Goal: Task Accomplishment & Management: Manage account settings

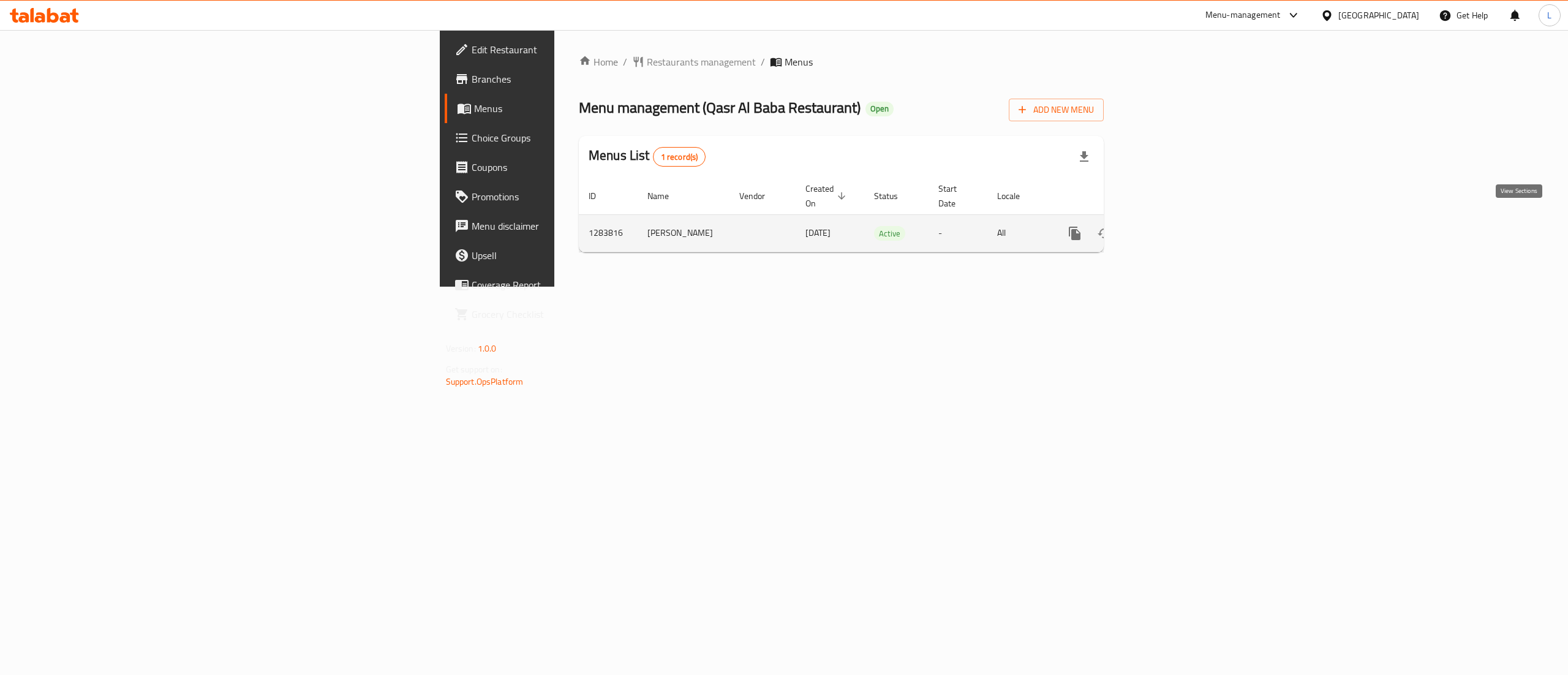
click at [1170, 228] on icon "enhanced table" at bounding box center [1163, 233] width 15 height 15
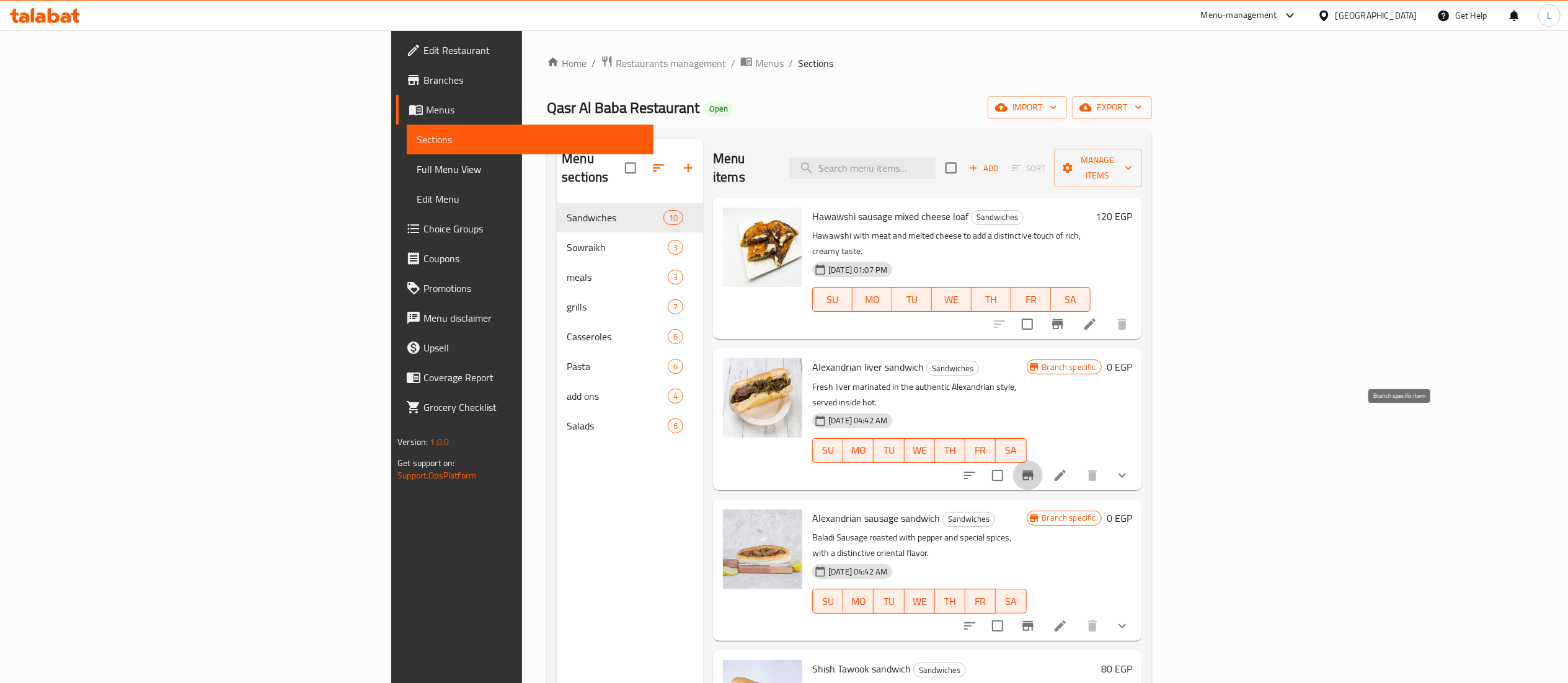
click at [1034, 471] on icon "Branch-specific-item" at bounding box center [1028, 475] width 11 height 10
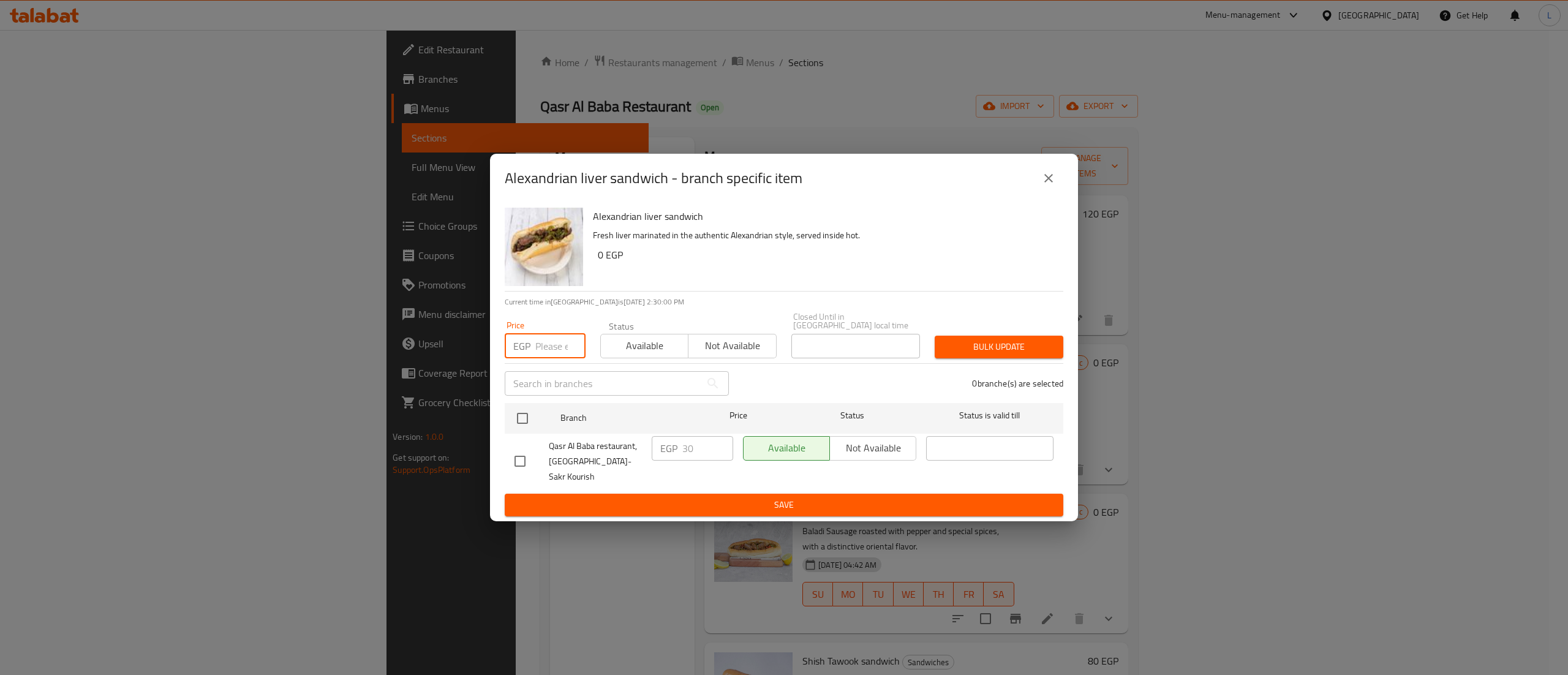
click at [562, 357] on input "number" at bounding box center [560, 346] width 51 height 24
click at [552, 354] on input "number" at bounding box center [560, 346] width 51 height 24
type input "0"
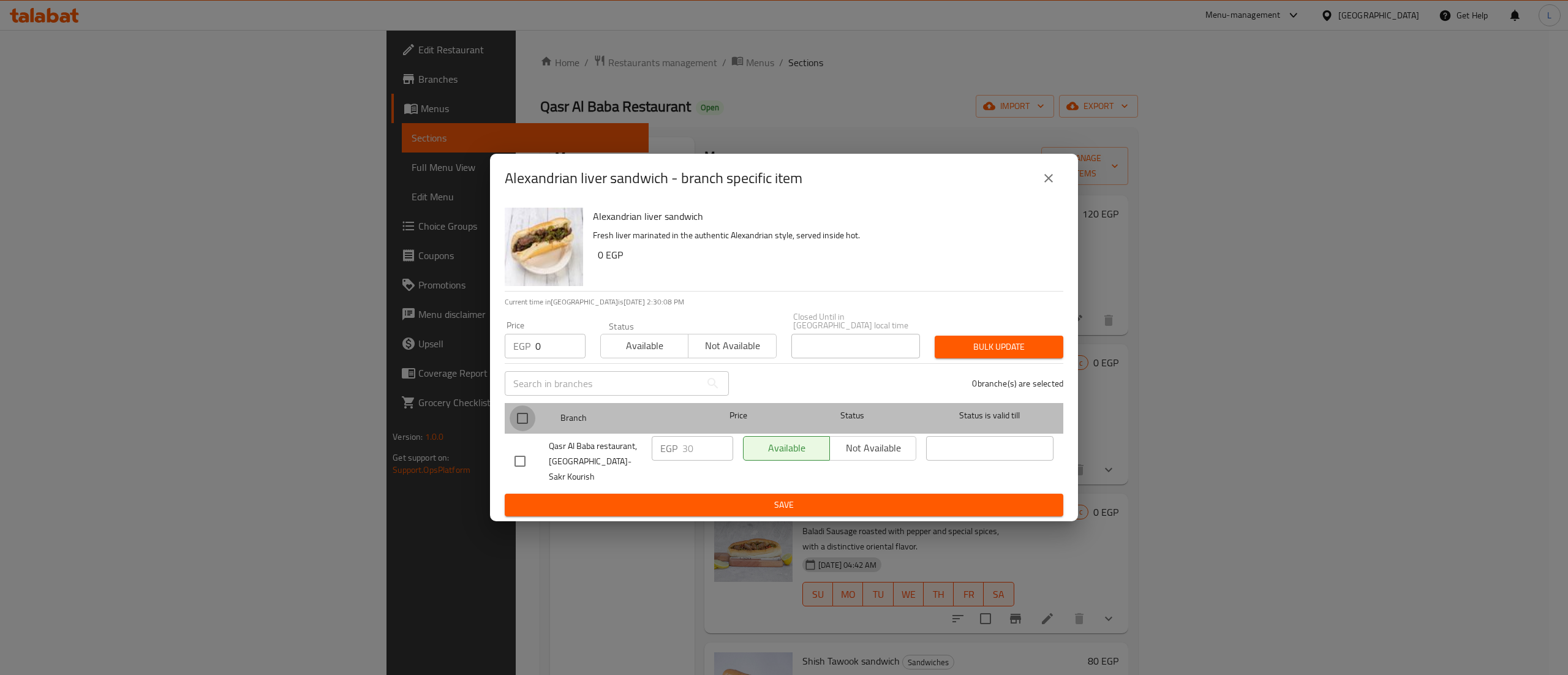
click at [530, 426] on input "checkbox" at bounding box center [522, 418] width 26 height 26
checkbox input "true"
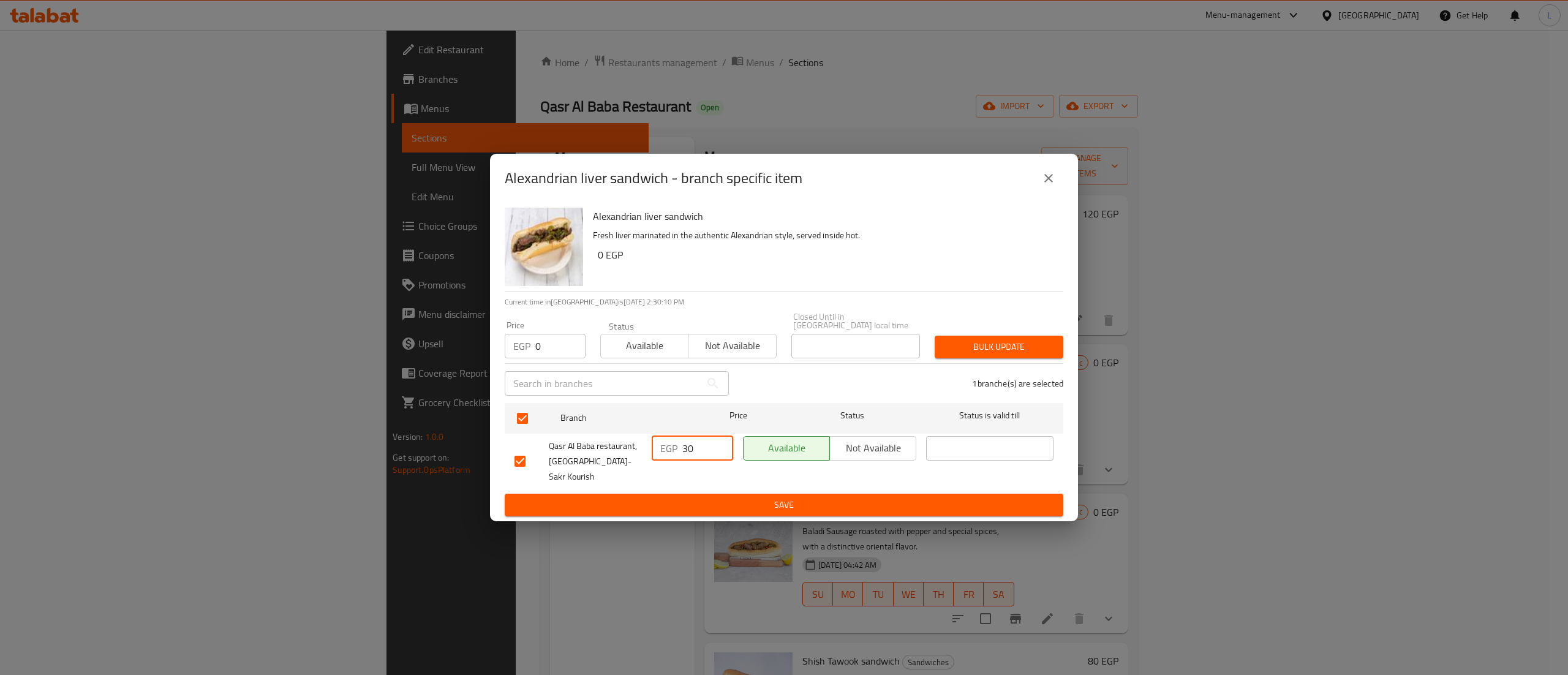
click at [702, 455] on input "30" at bounding box center [708, 448] width 51 height 24
type input "3"
type input "0"
click at [1027, 347] on span "Bulk update" at bounding box center [999, 347] width 109 height 15
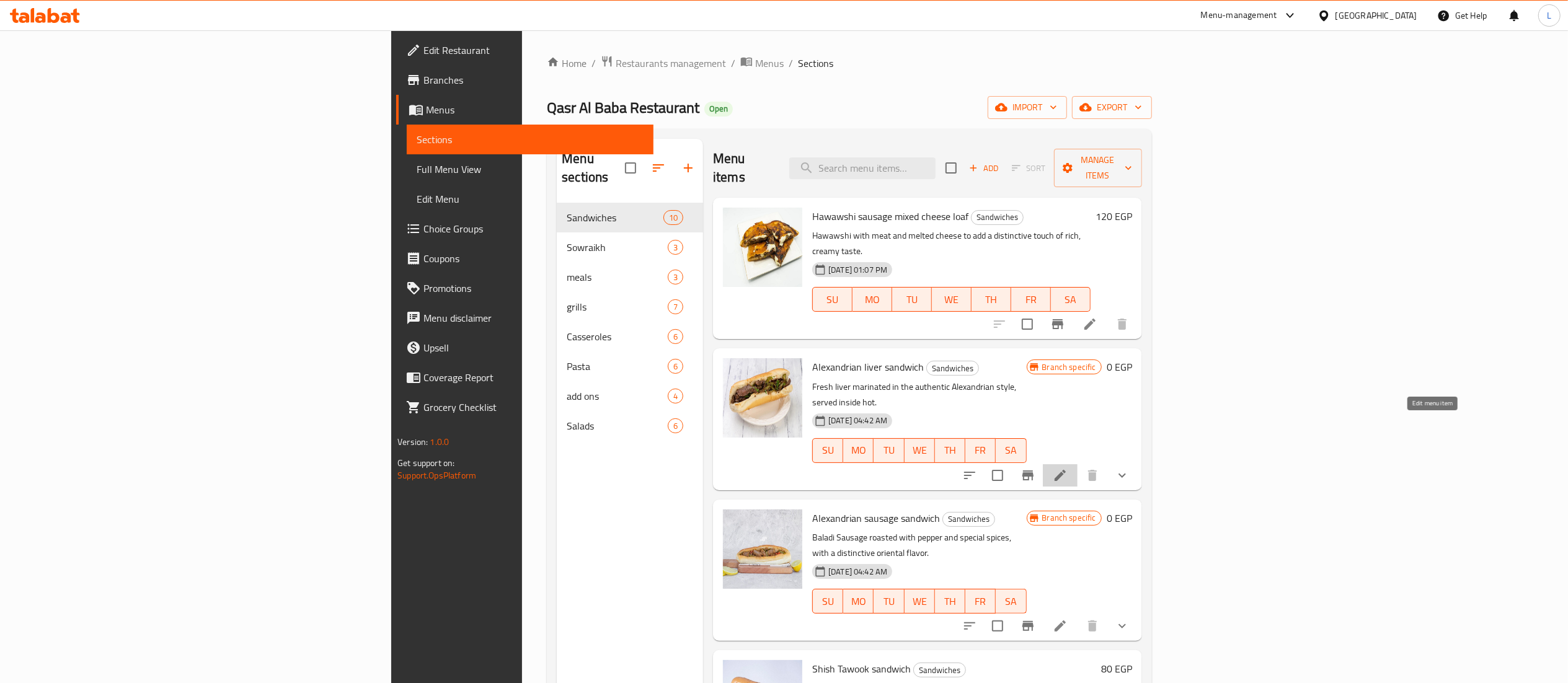
click at [1067, 468] on icon at bounding box center [1060, 475] width 15 height 15
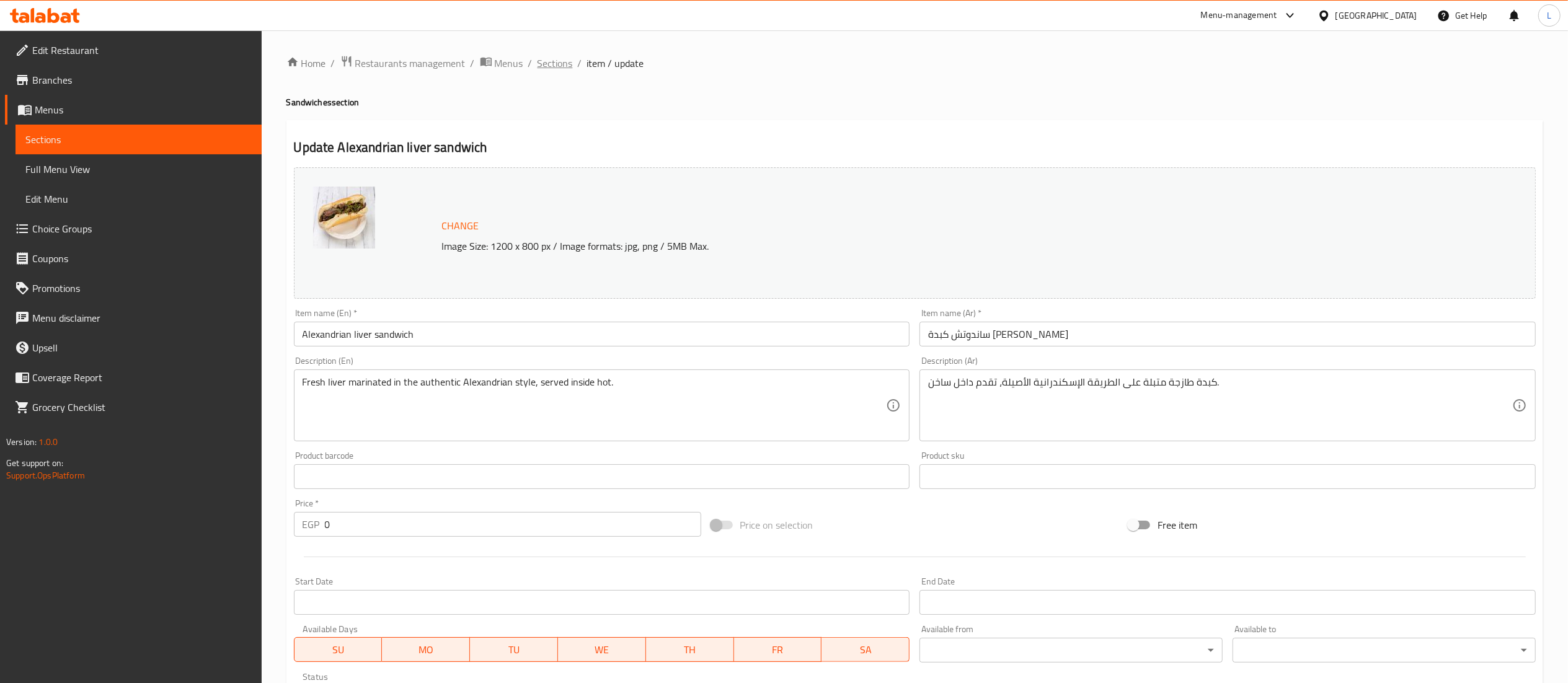
drag, startPoint x: 556, startPoint y: 52, endPoint x: 558, endPoint y: 65, distance: 13.2
click at [558, 65] on div "Home / Restaurants management / Menus / Sections / item / update Sandwiches sec…" at bounding box center [915, 476] width 1306 height 891
click at [558, 65] on span "Sections" at bounding box center [555, 63] width 35 height 15
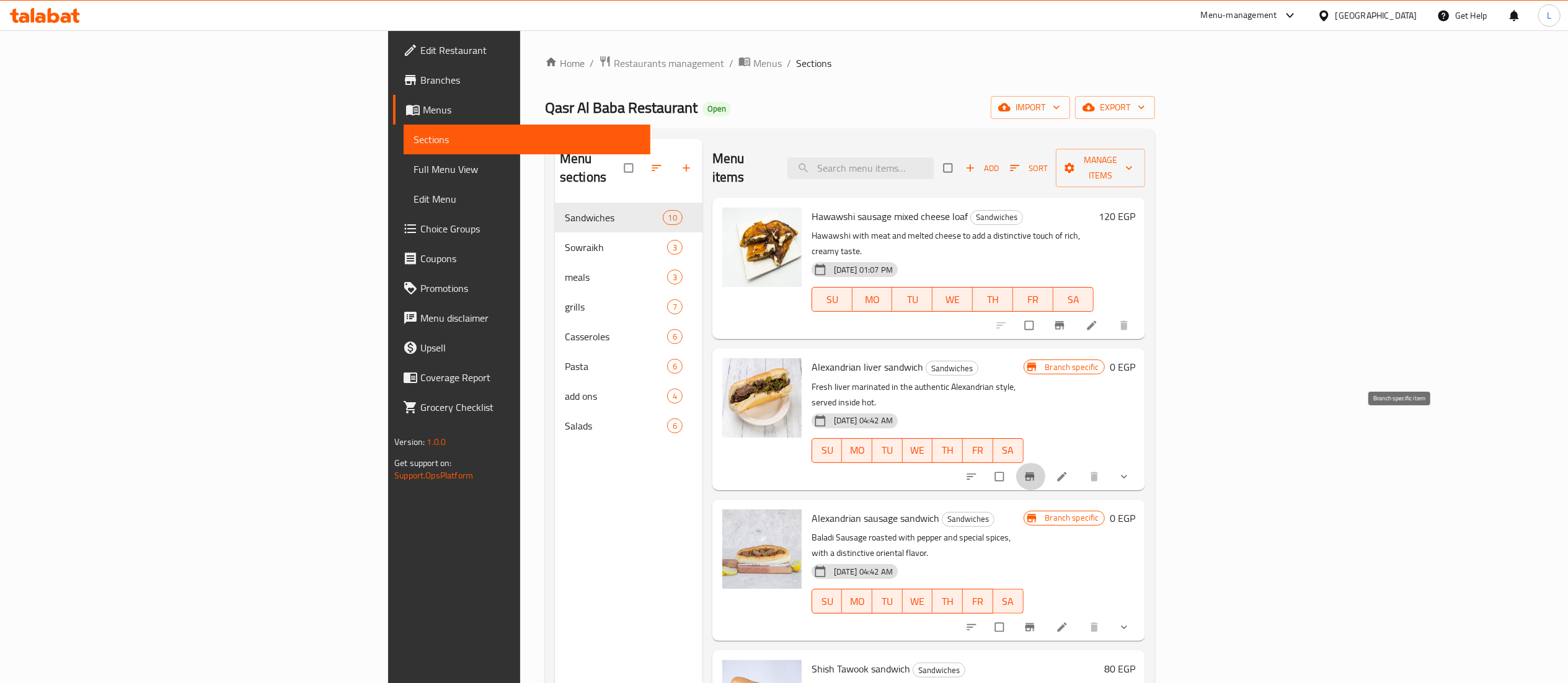
click at [1038, 471] on span "Branch-specific-item" at bounding box center [1030, 477] width 15 height 13
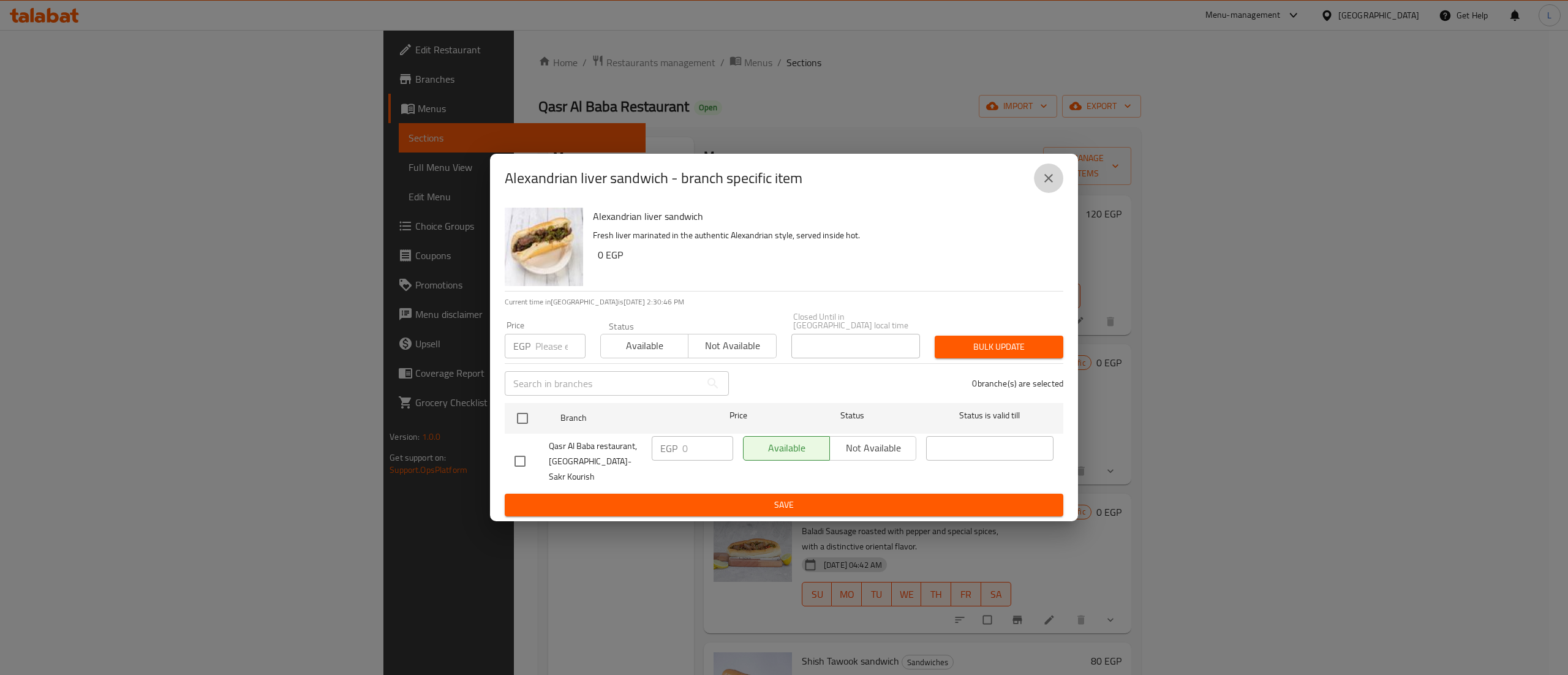
click at [1046, 182] on icon "close" at bounding box center [1048, 178] width 9 height 9
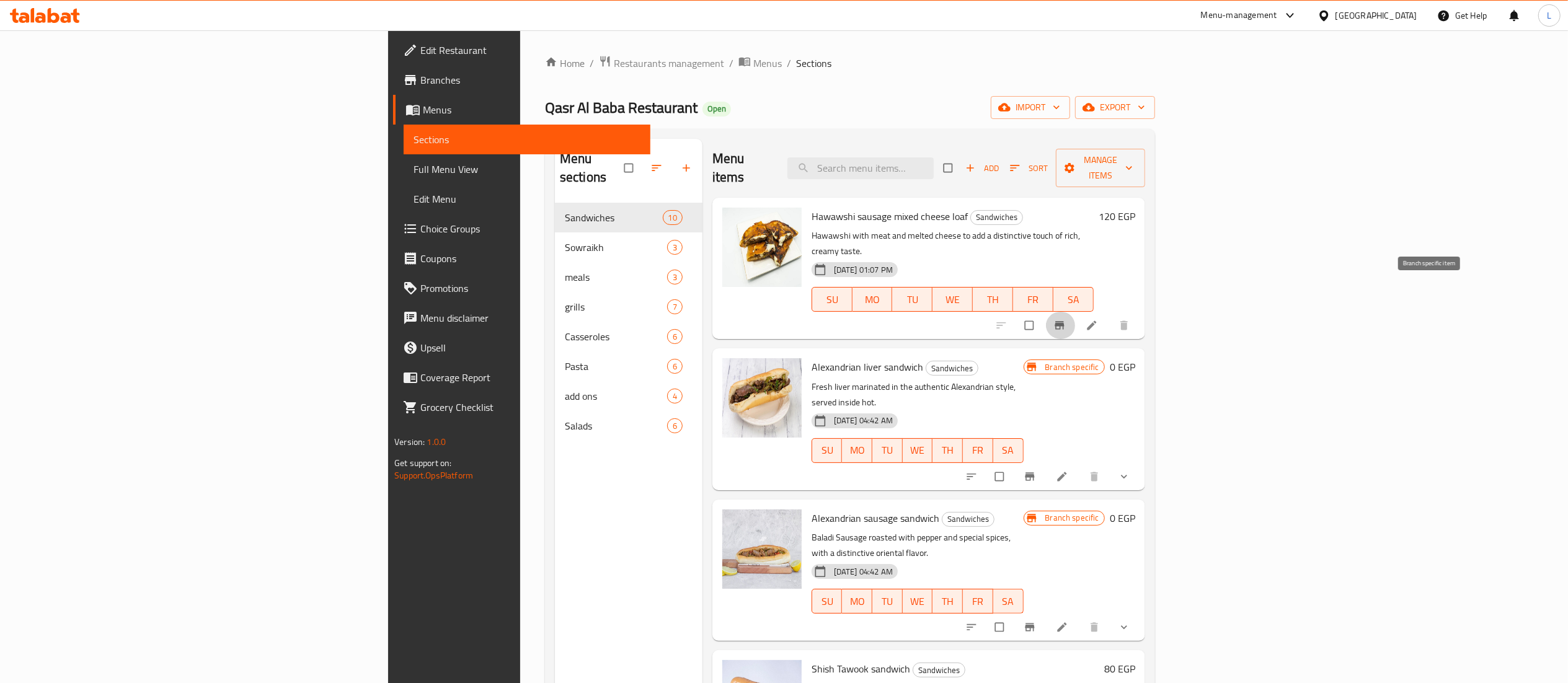
click at [1064, 322] on icon "Branch-specific-item" at bounding box center [1059, 326] width 10 height 8
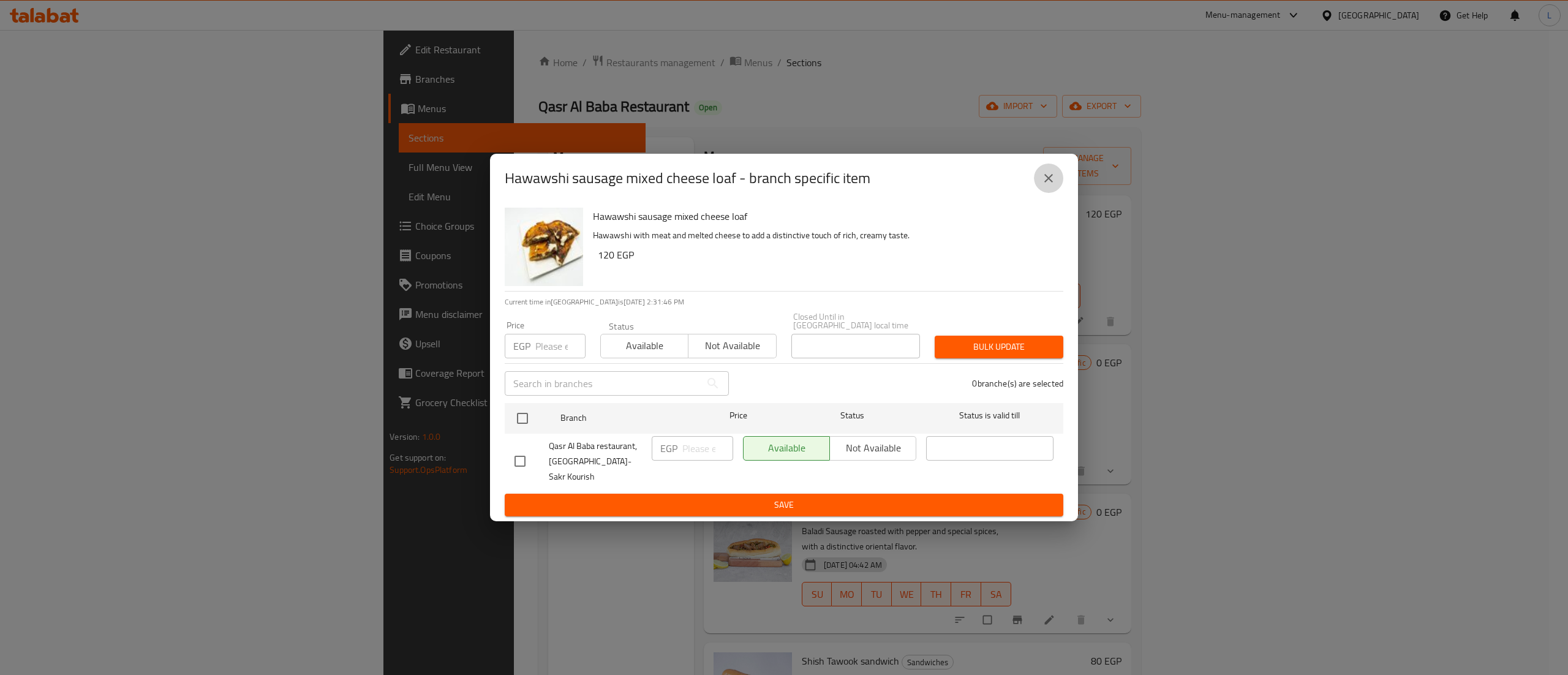
click at [1051, 186] on icon "close" at bounding box center [1048, 178] width 15 height 15
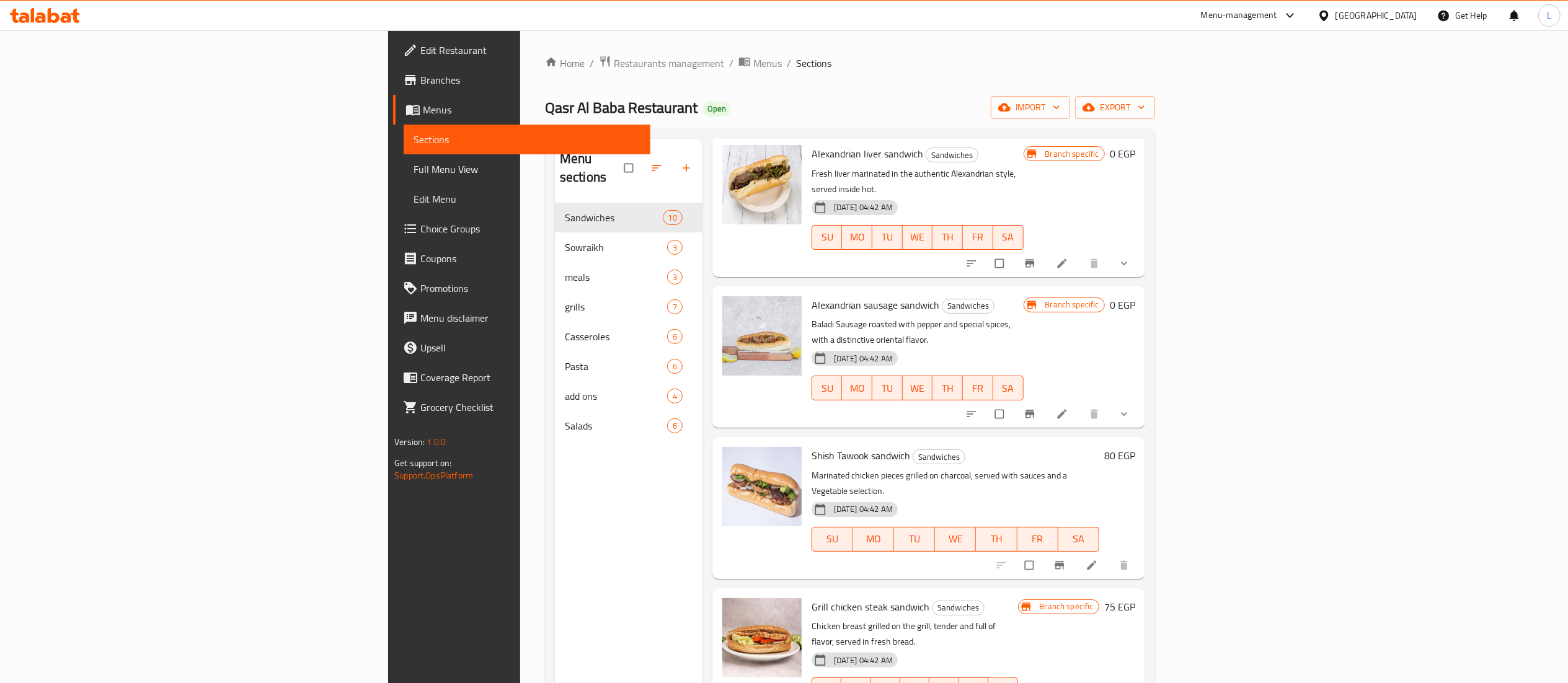
scroll to position [231, 0]
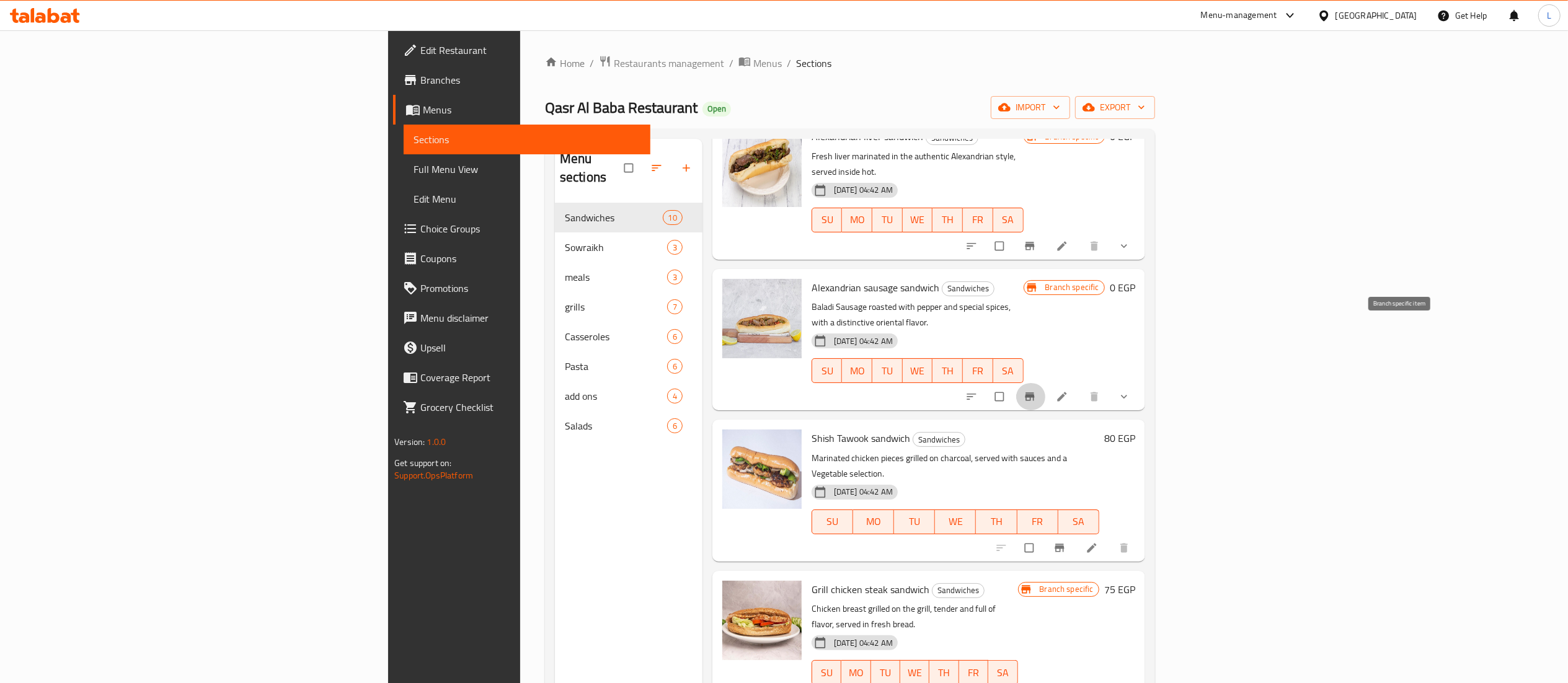
click at [1036, 391] on icon "Branch-specific-item" at bounding box center [1030, 397] width 13 height 13
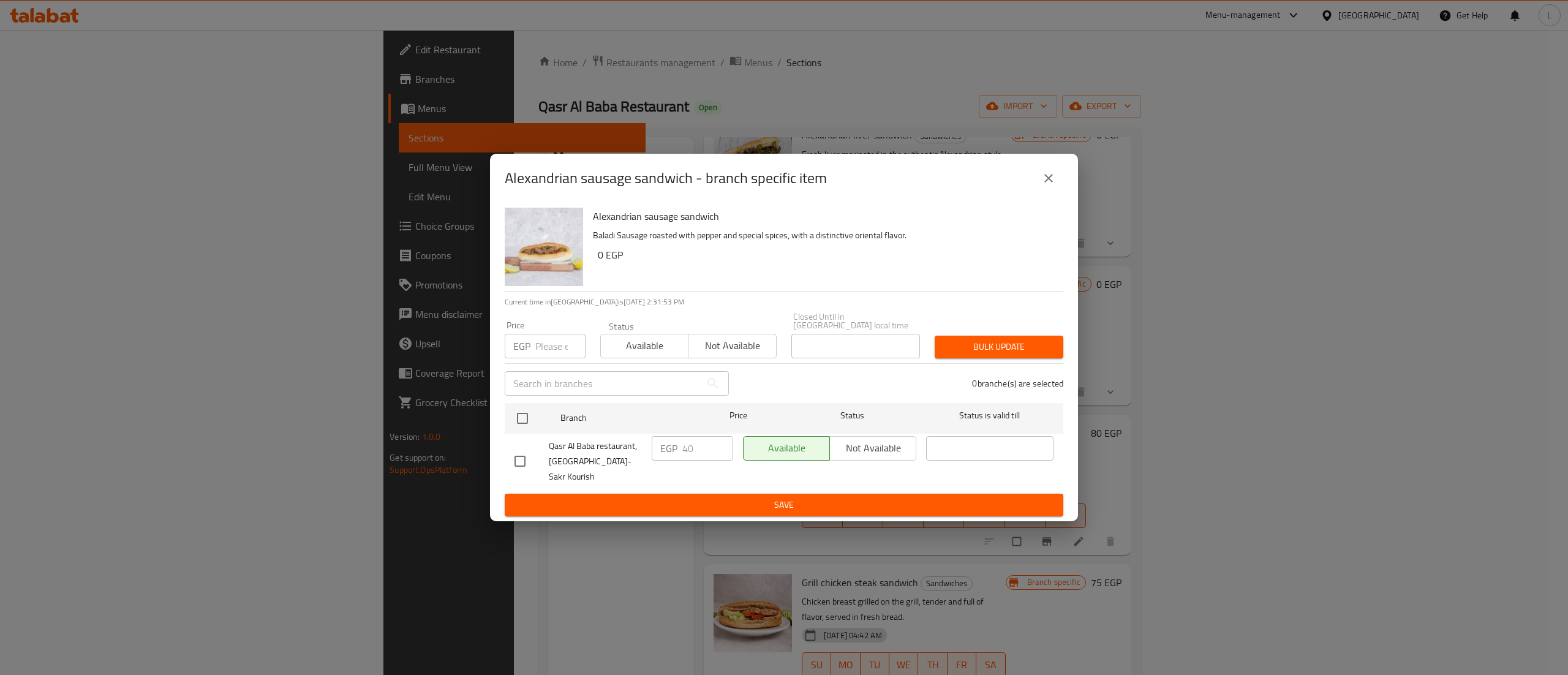
click at [544, 357] on input "number" at bounding box center [560, 346] width 51 height 24
type input "0"
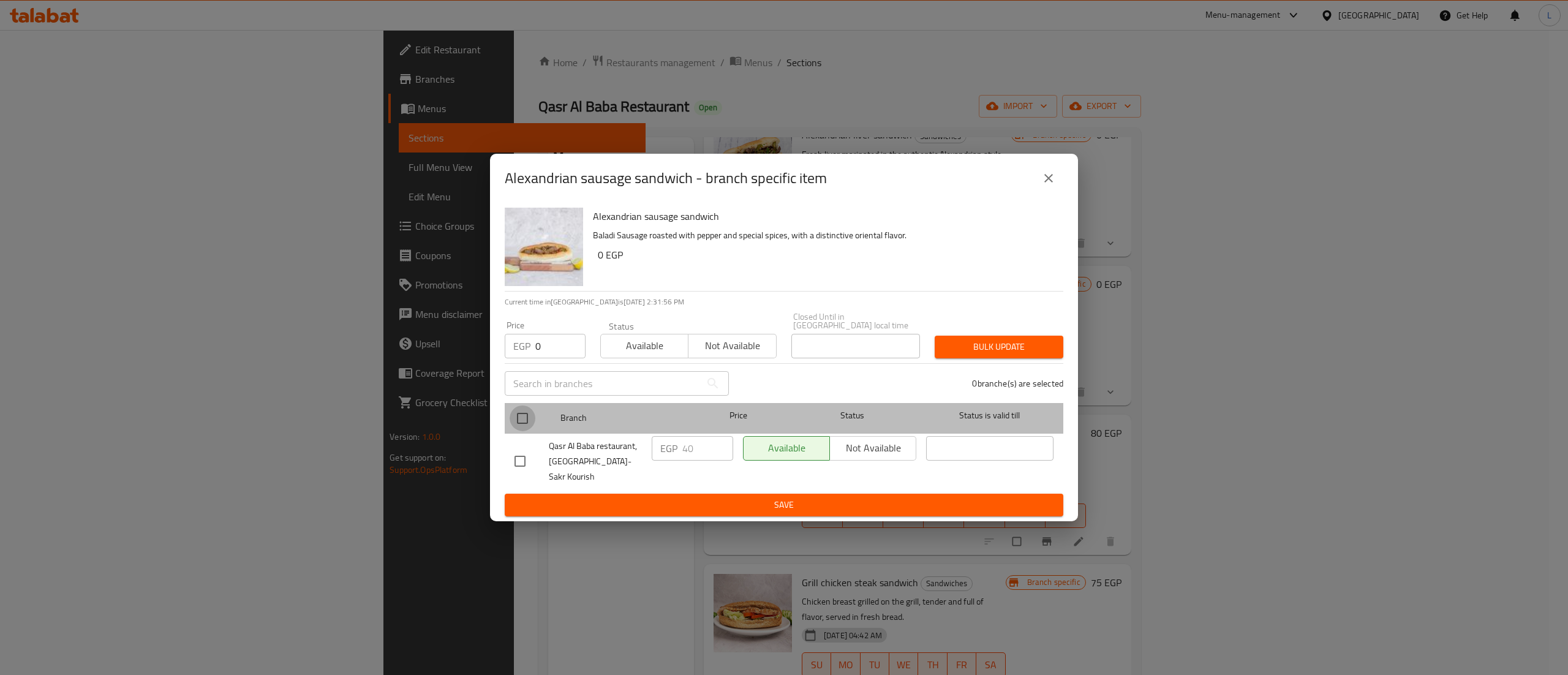
click at [524, 417] on input "checkbox" at bounding box center [522, 418] width 26 height 26
checkbox input "true"
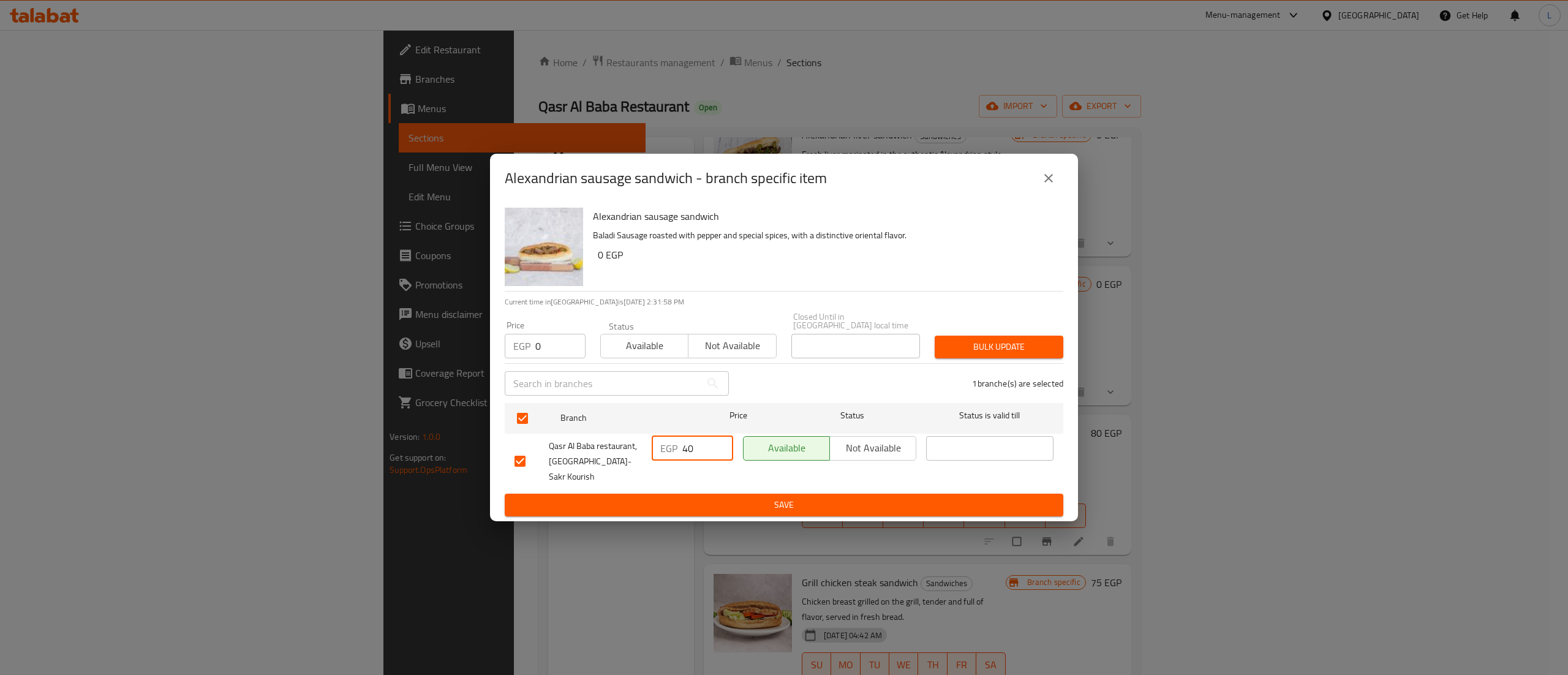
click at [697, 450] on input "40" at bounding box center [708, 448] width 51 height 24
type input "4"
type input "0"
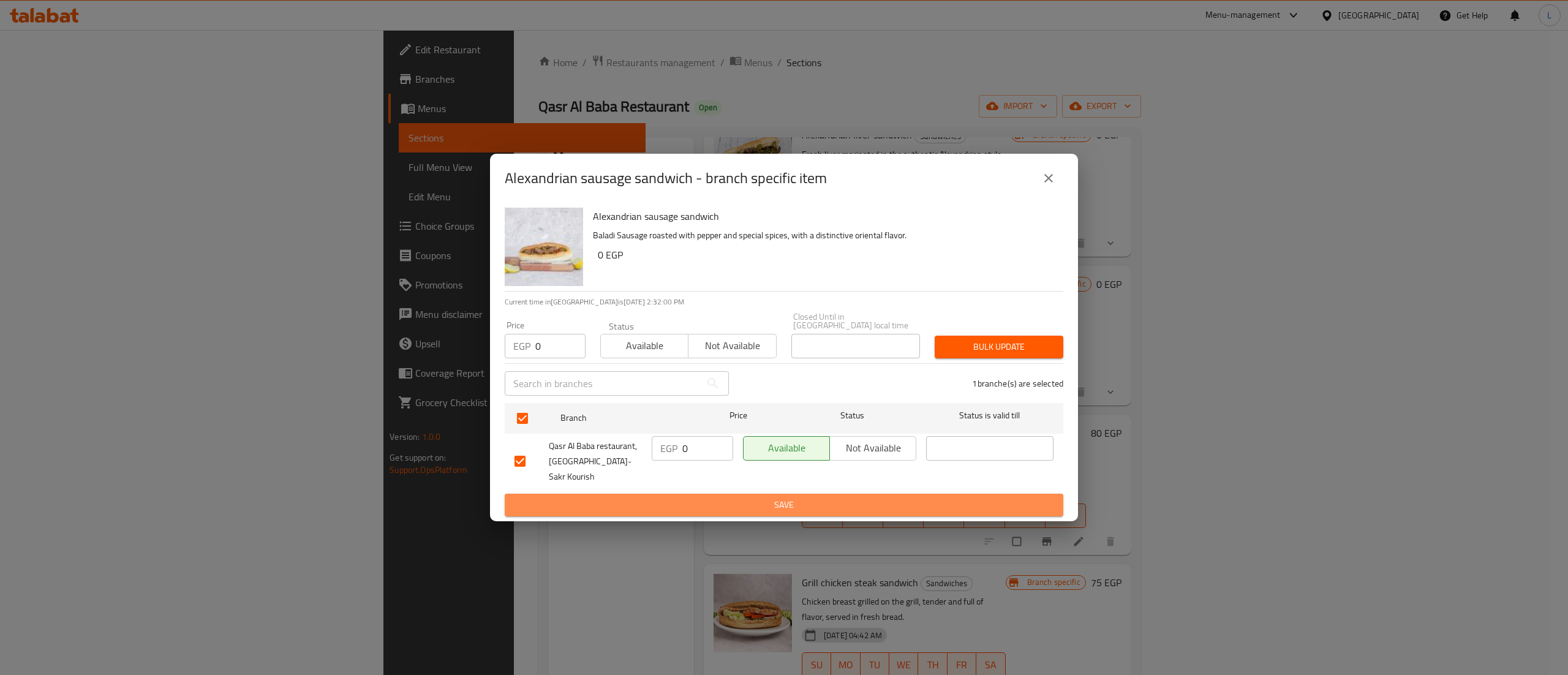
click at [821, 497] on span "Save" at bounding box center [784, 504] width 539 height 15
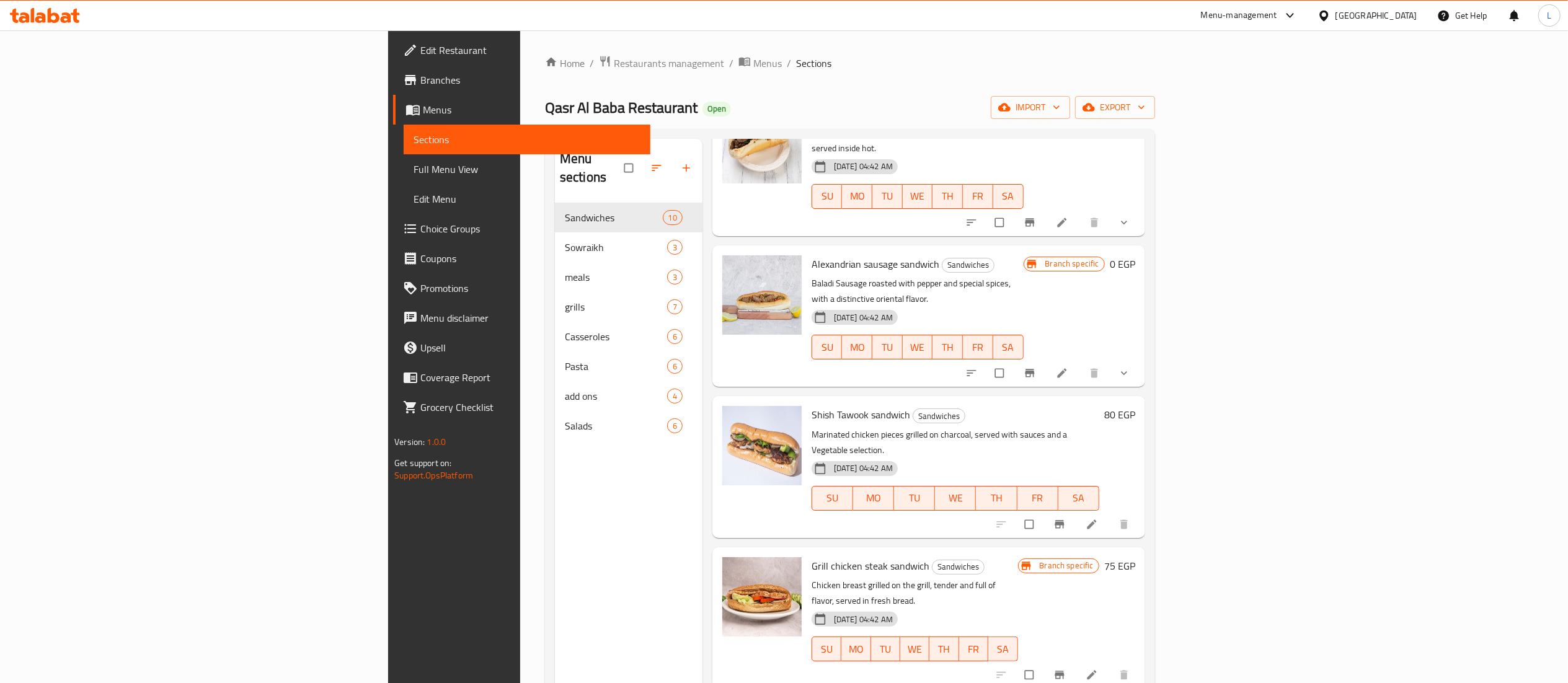
scroll to position [256, 0]
click at [1081, 362] on li at bounding box center [1062, 371] width 34 height 20
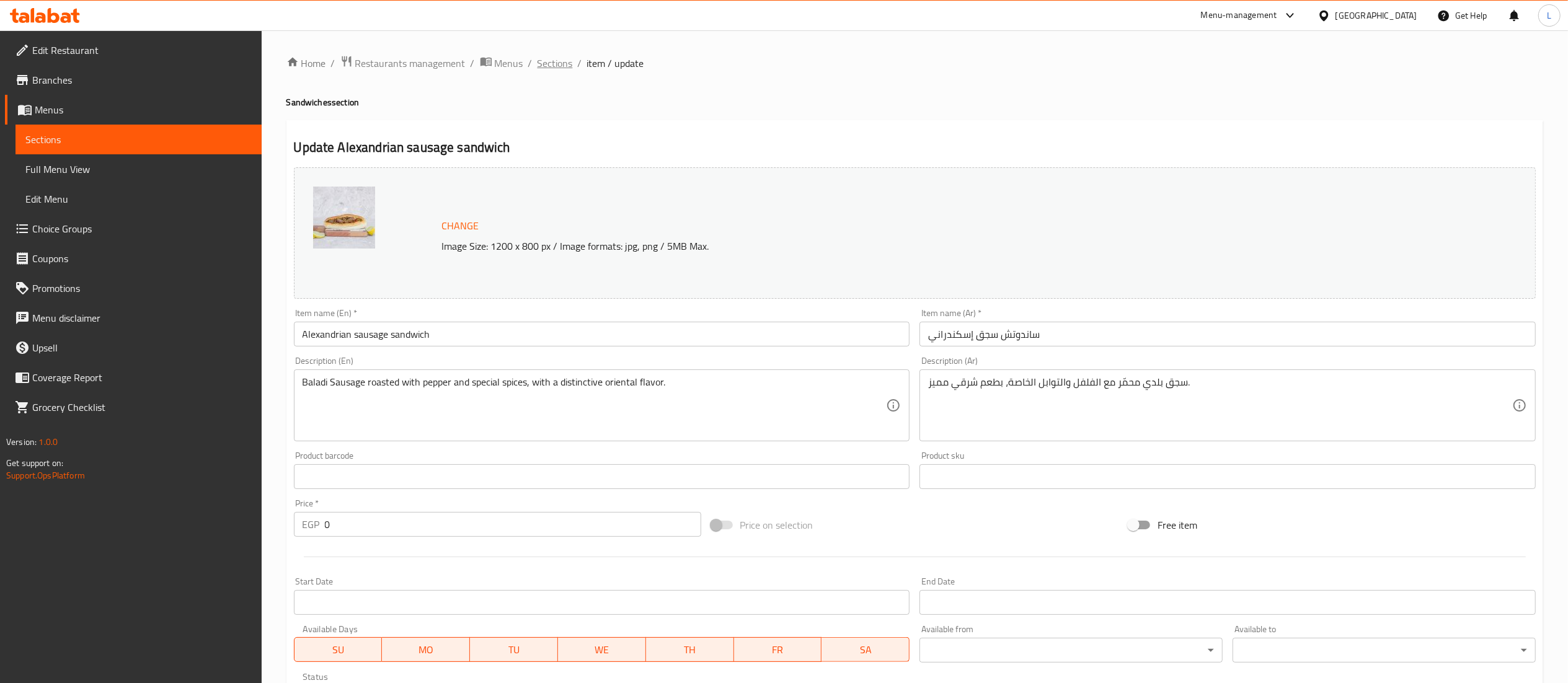
click at [557, 57] on span "Sections" at bounding box center [555, 63] width 35 height 15
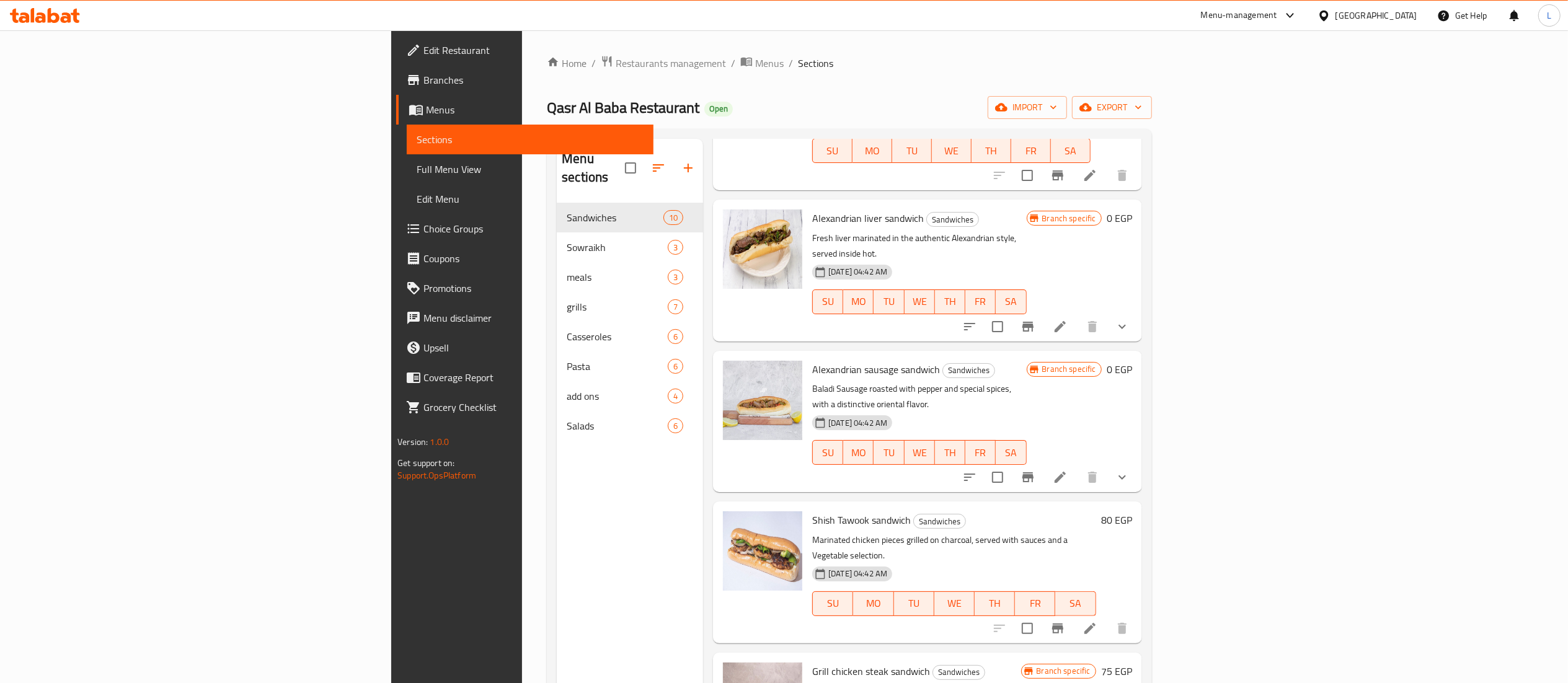
scroll to position [151, 0]
click at [1035, 467] on icon "Branch-specific-item" at bounding box center [1027, 475] width 15 height 15
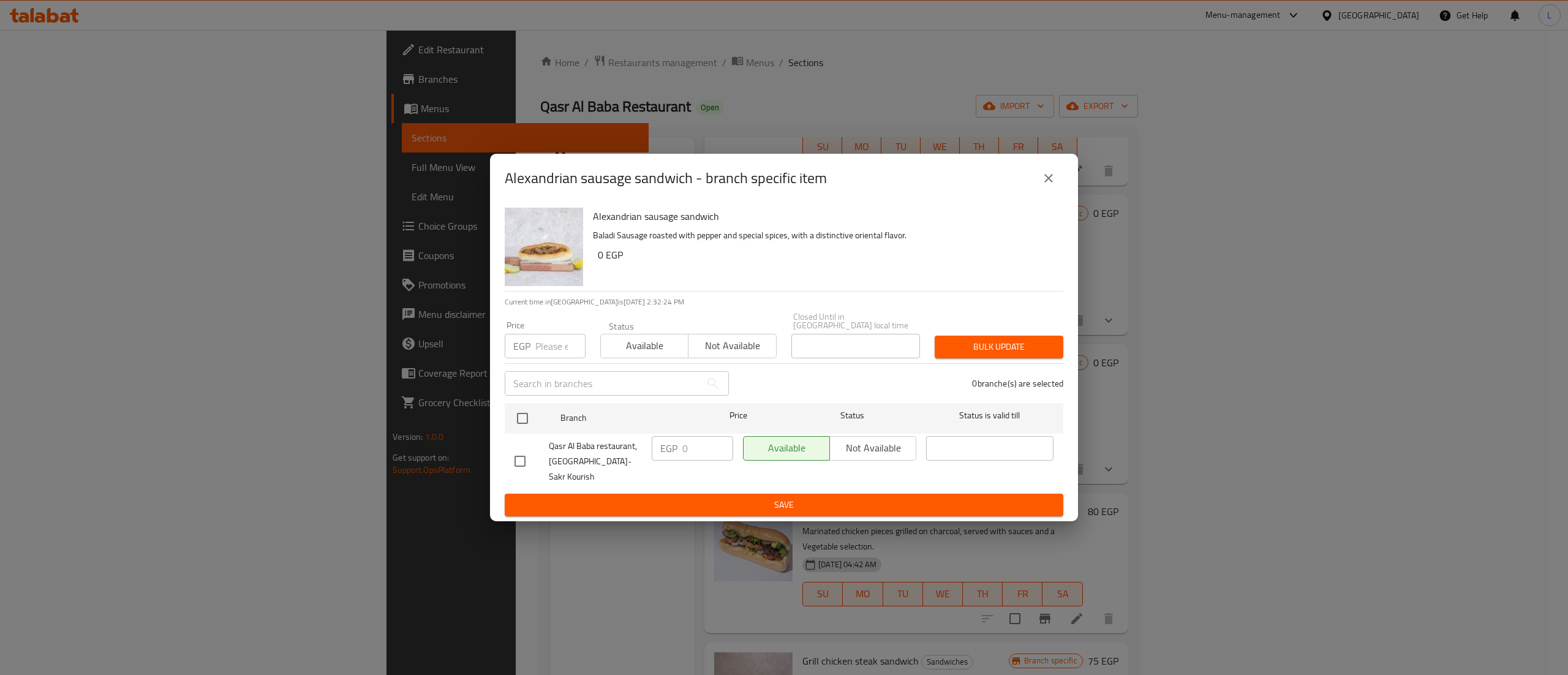
click at [1173, 318] on div "Alexandrian sausage sandwich - branch specific item Alexandrian sausage sandwic…" at bounding box center [784, 337] width 1568 height 675
click at [1057, 185] on button "close" at bounding box center [1048, 178] width 29 height 29
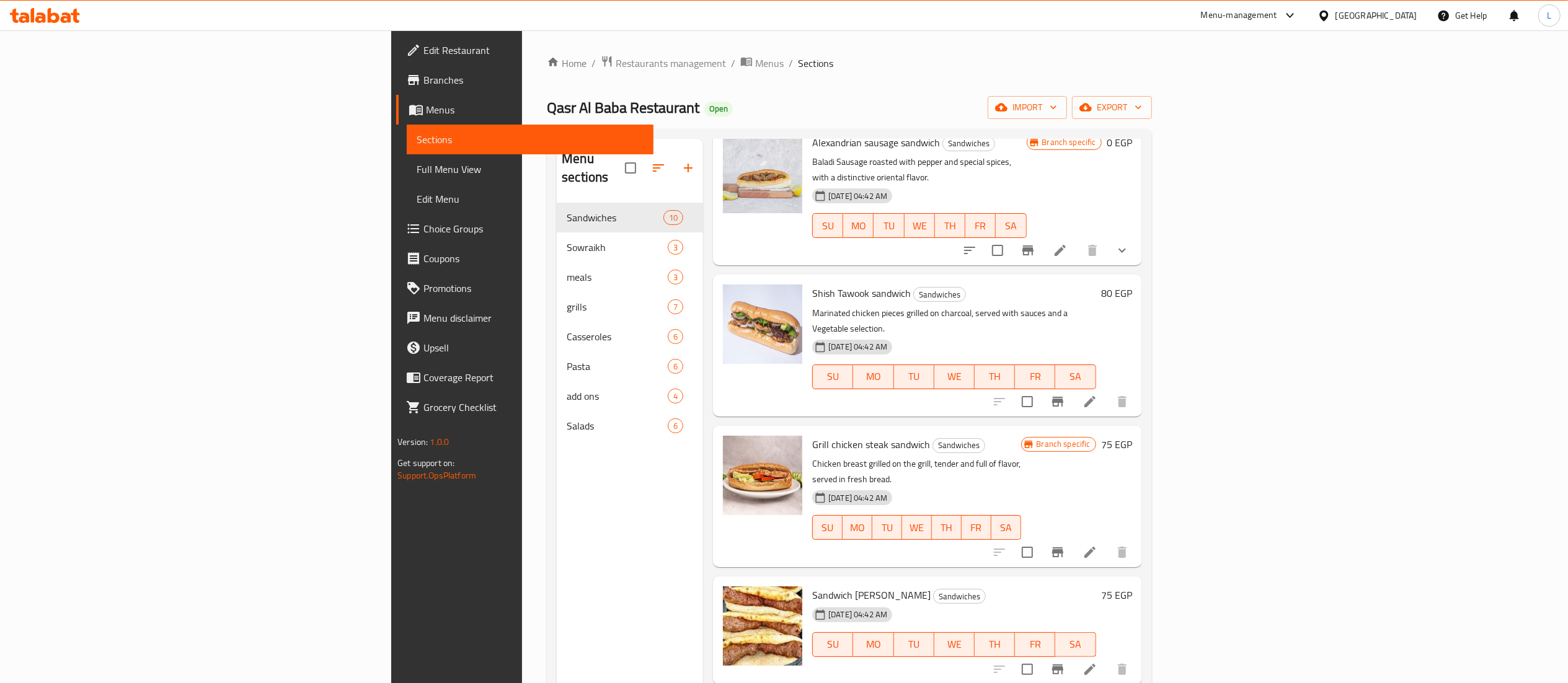
scroll to position [382, 0]
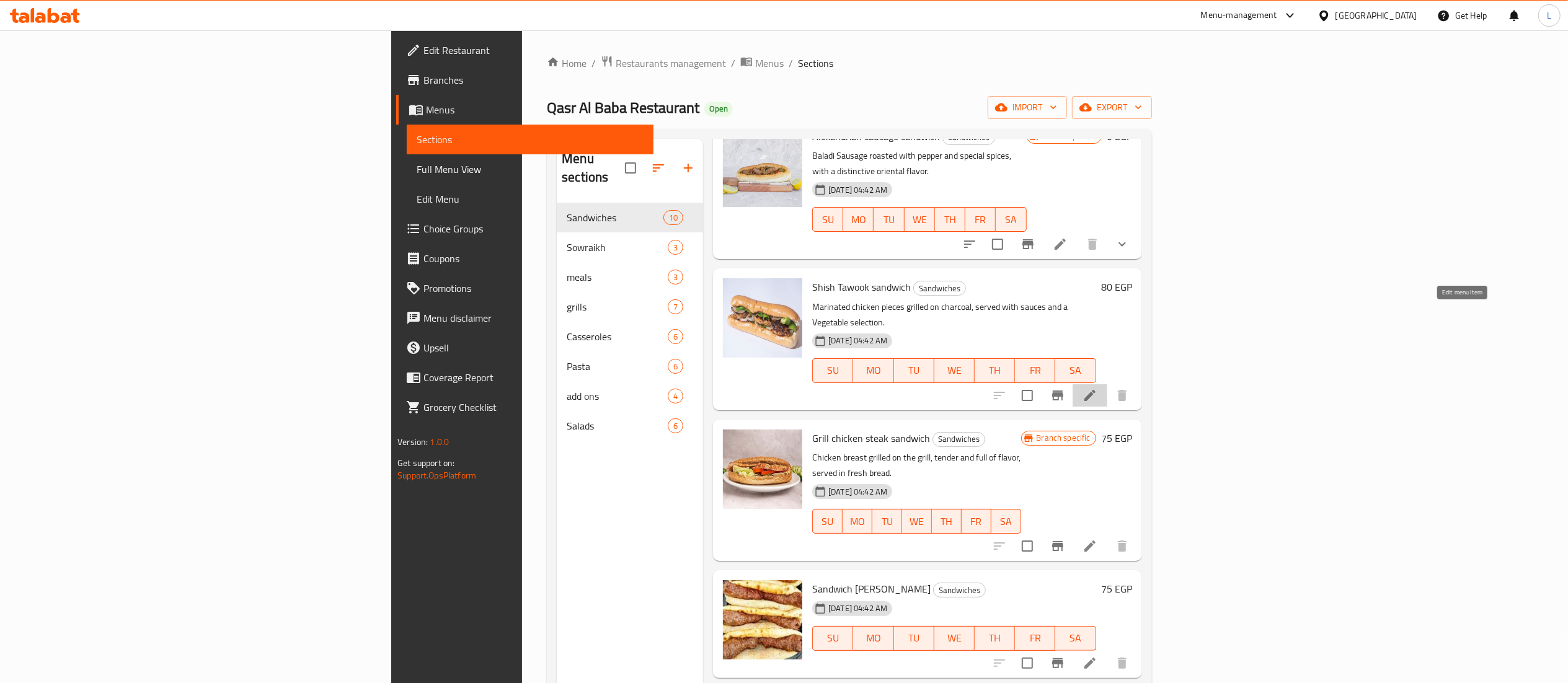
click at [1098, 388] on icon at bounding box center [1090, 395] width 15 height 15
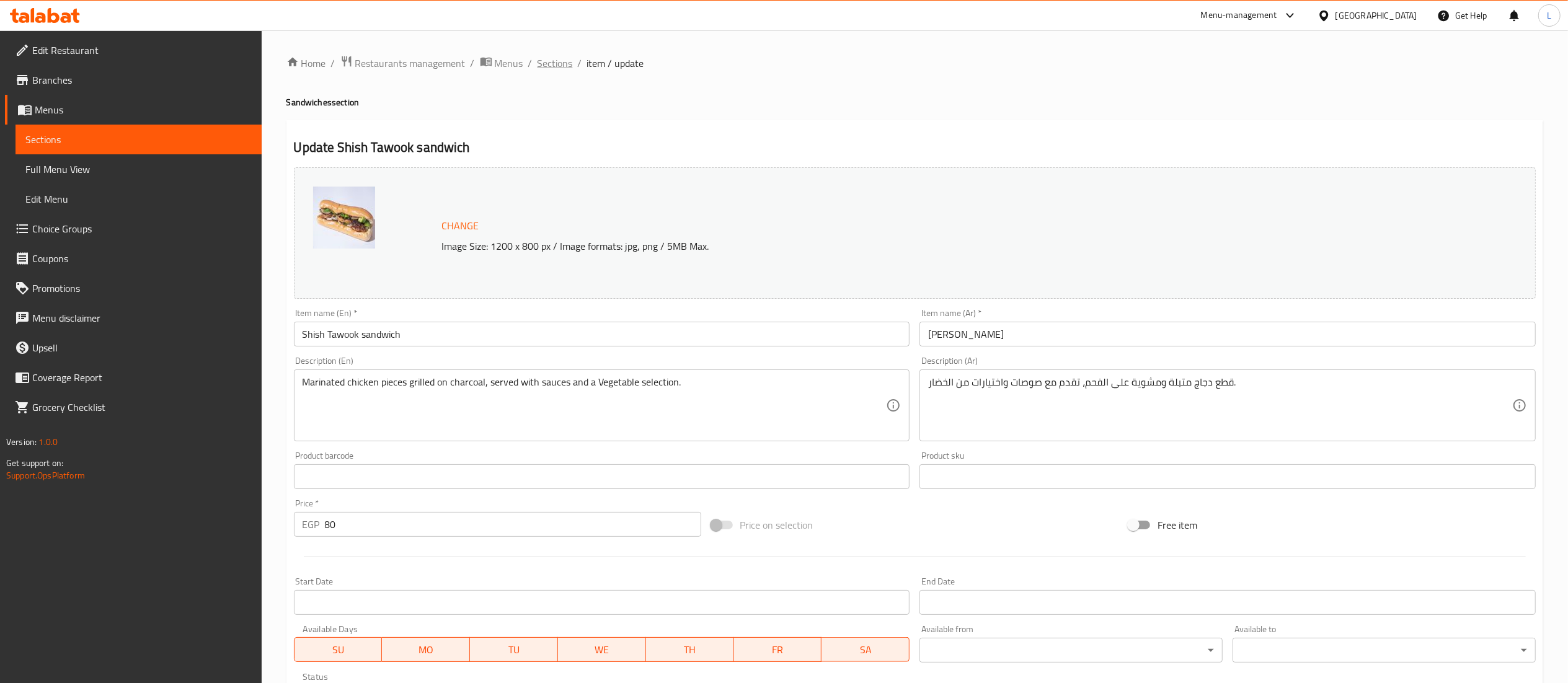
click at [556, 67] on span "Sections" at bounding box center [555, 63] width 35 height 15
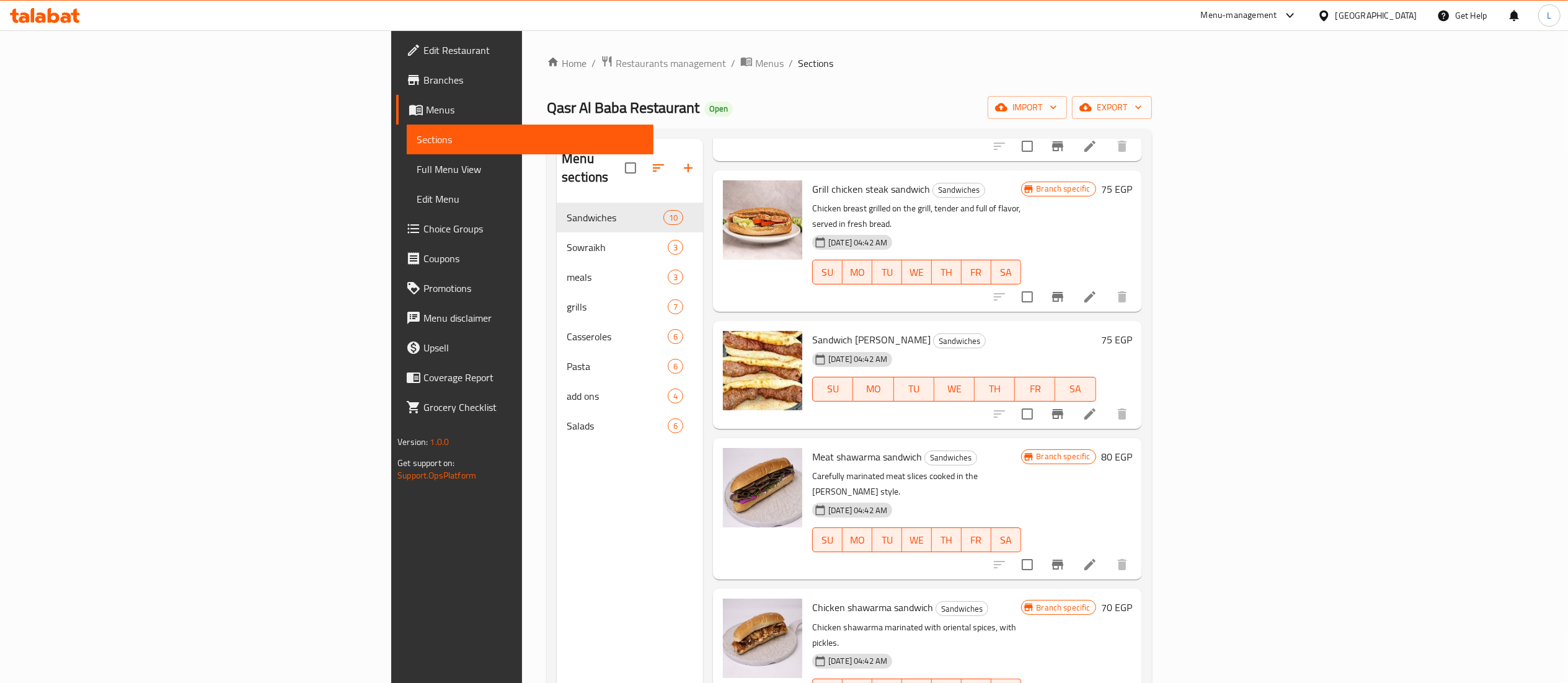
scroll to position [630, 0]
click at [1098, 408] on icon at bounding box center [1090, 415] width 15 height 15
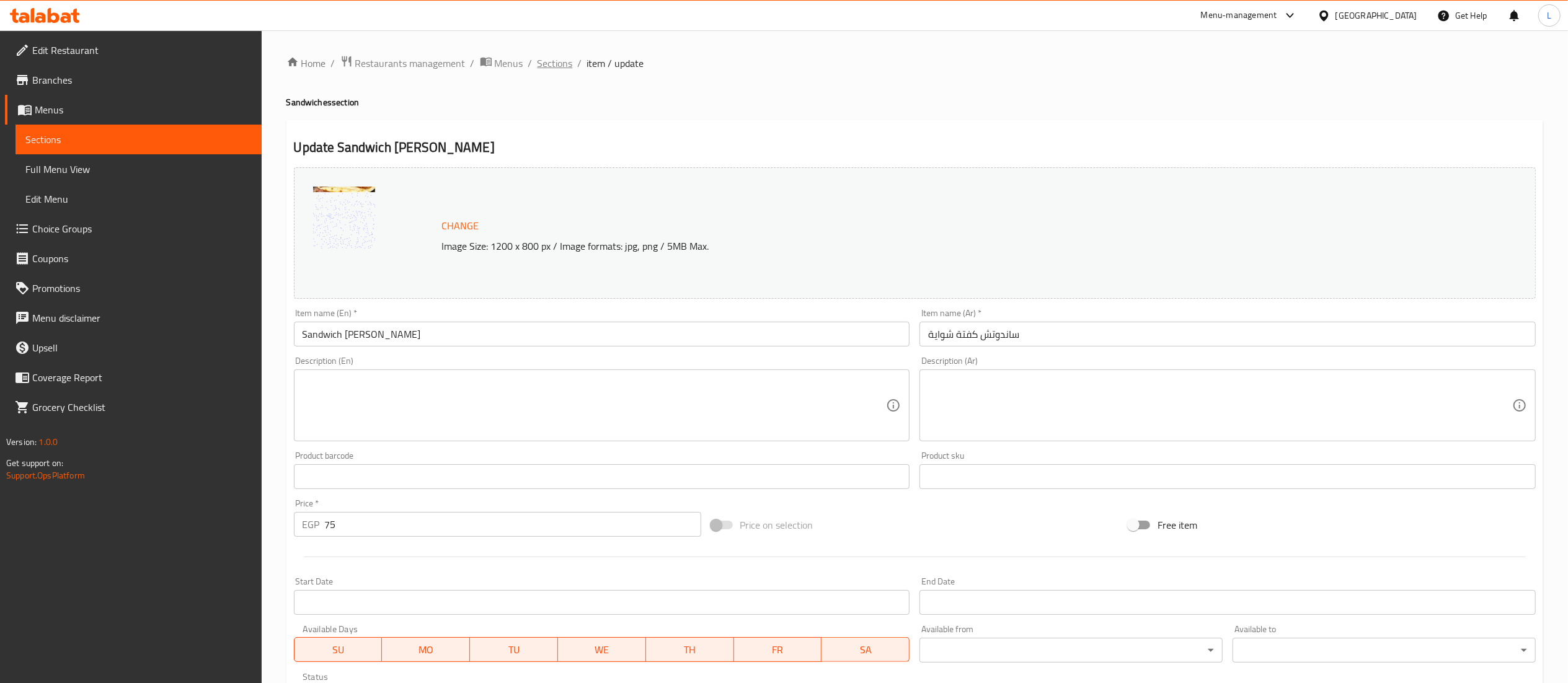
click at [561, 60] on span "Sections" at bounding box center [555, 63] width 35 height 15
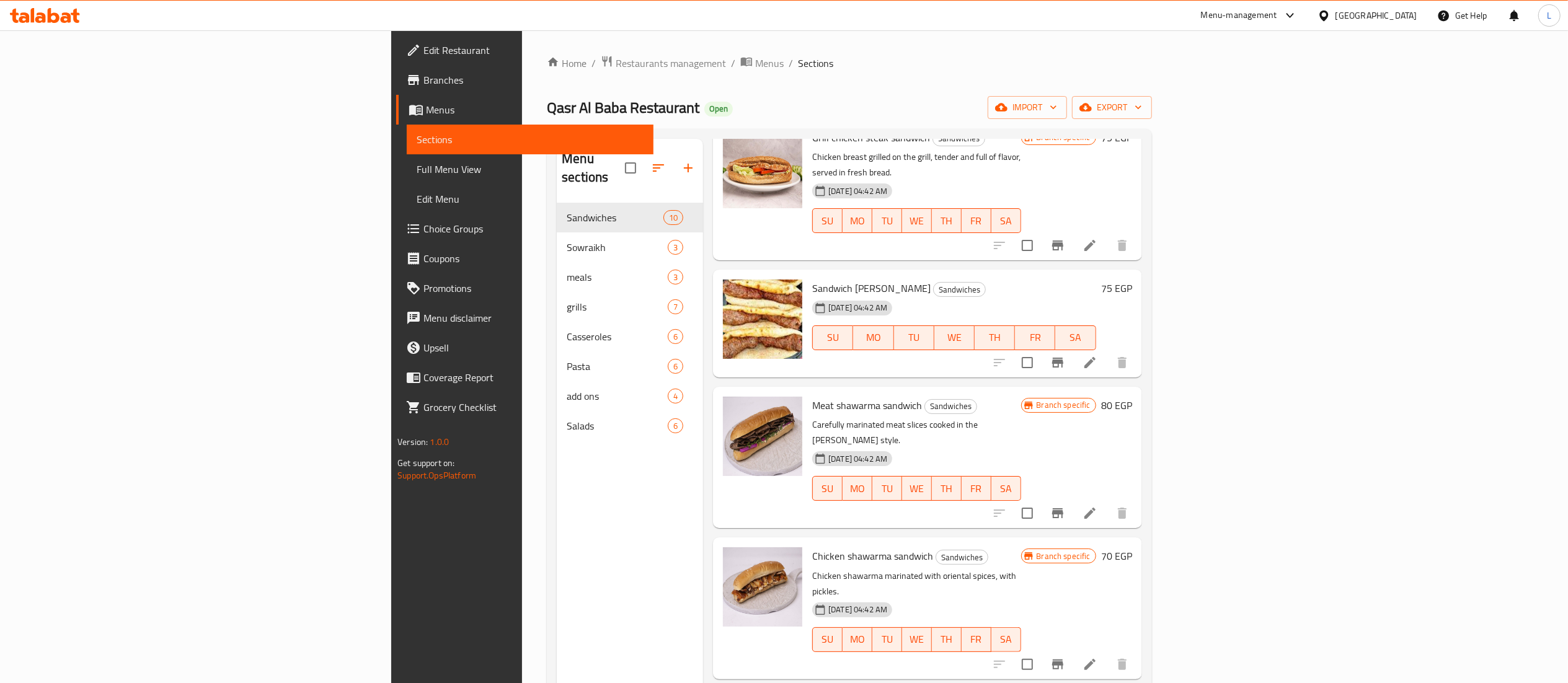
scroll to position [174, 0]
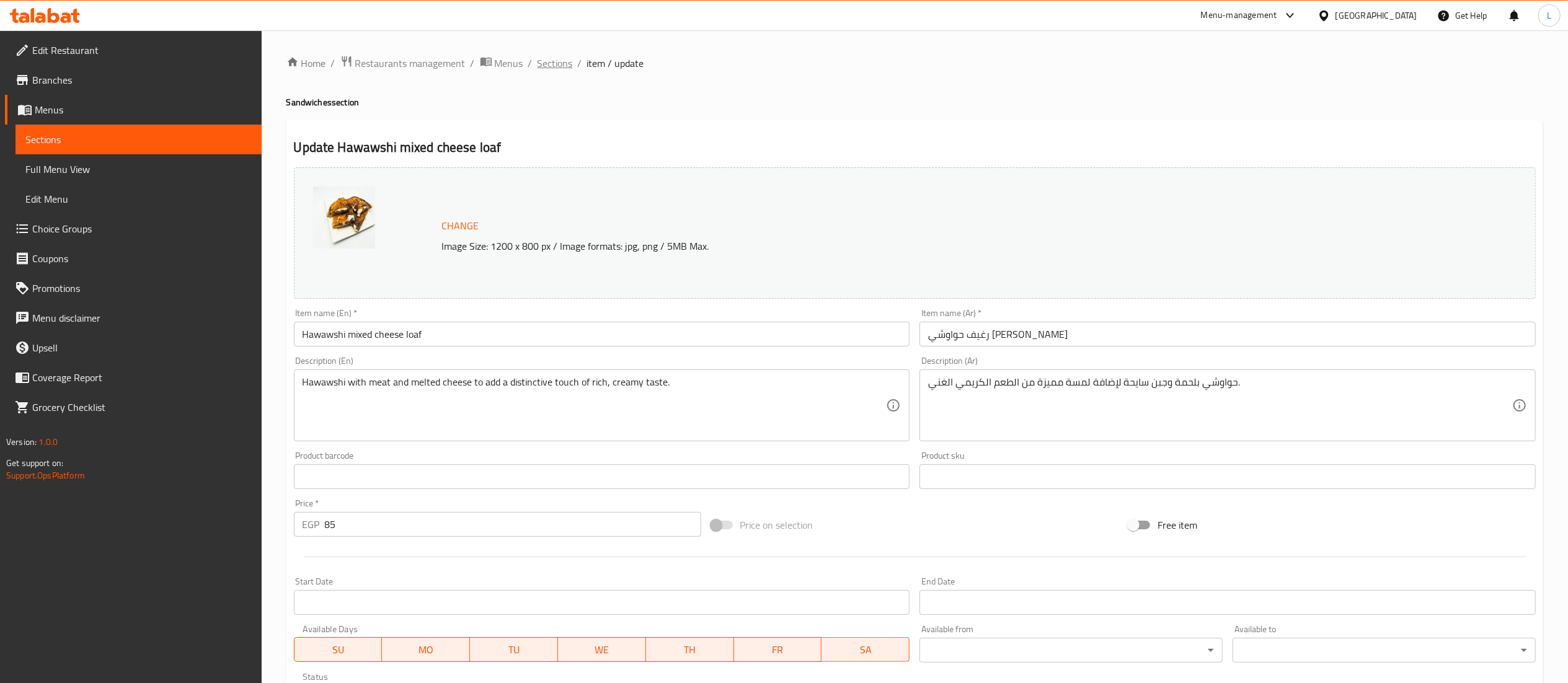
click at [561, 62] on span "Sections" at bounding box center [555, 63] width 35 height 15
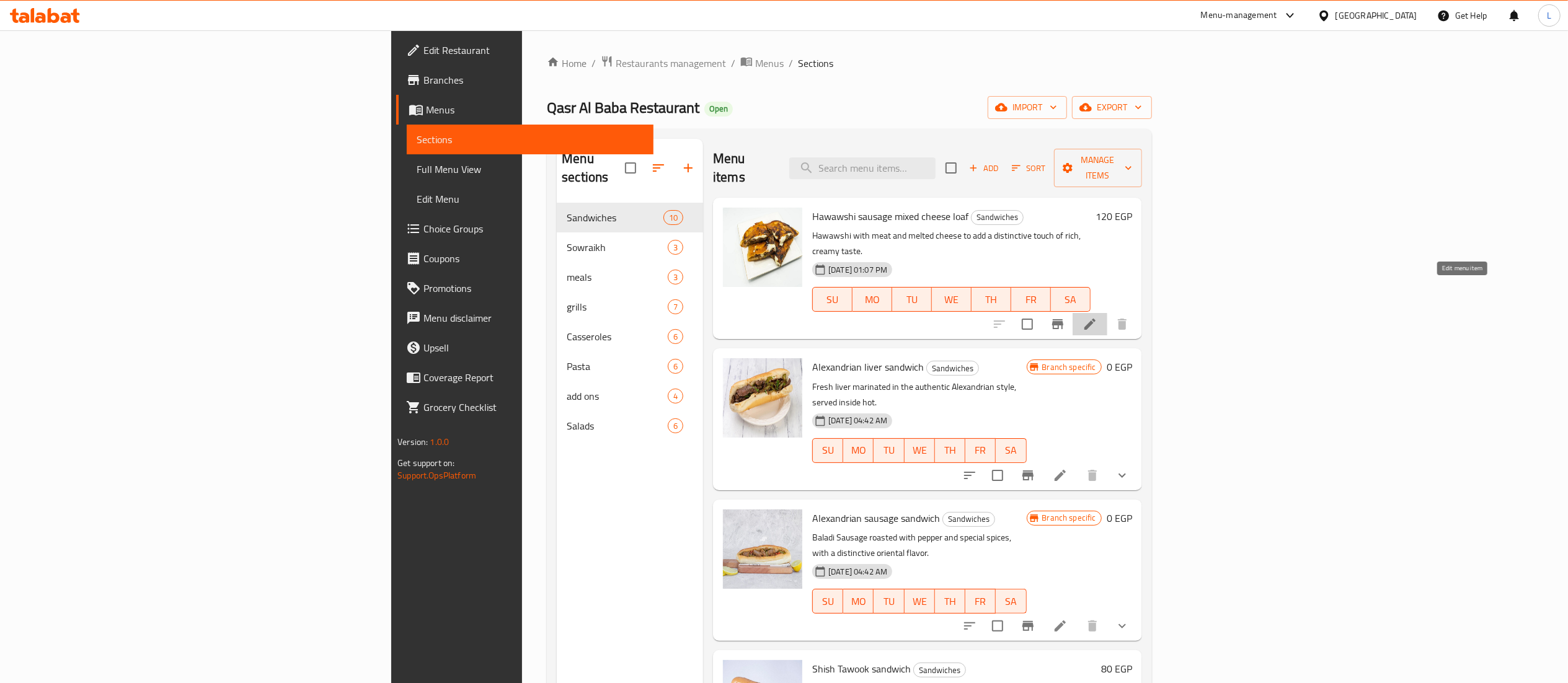
click at [1098, 317] on icon at bounding box center [1090, 324] width 15 height 15
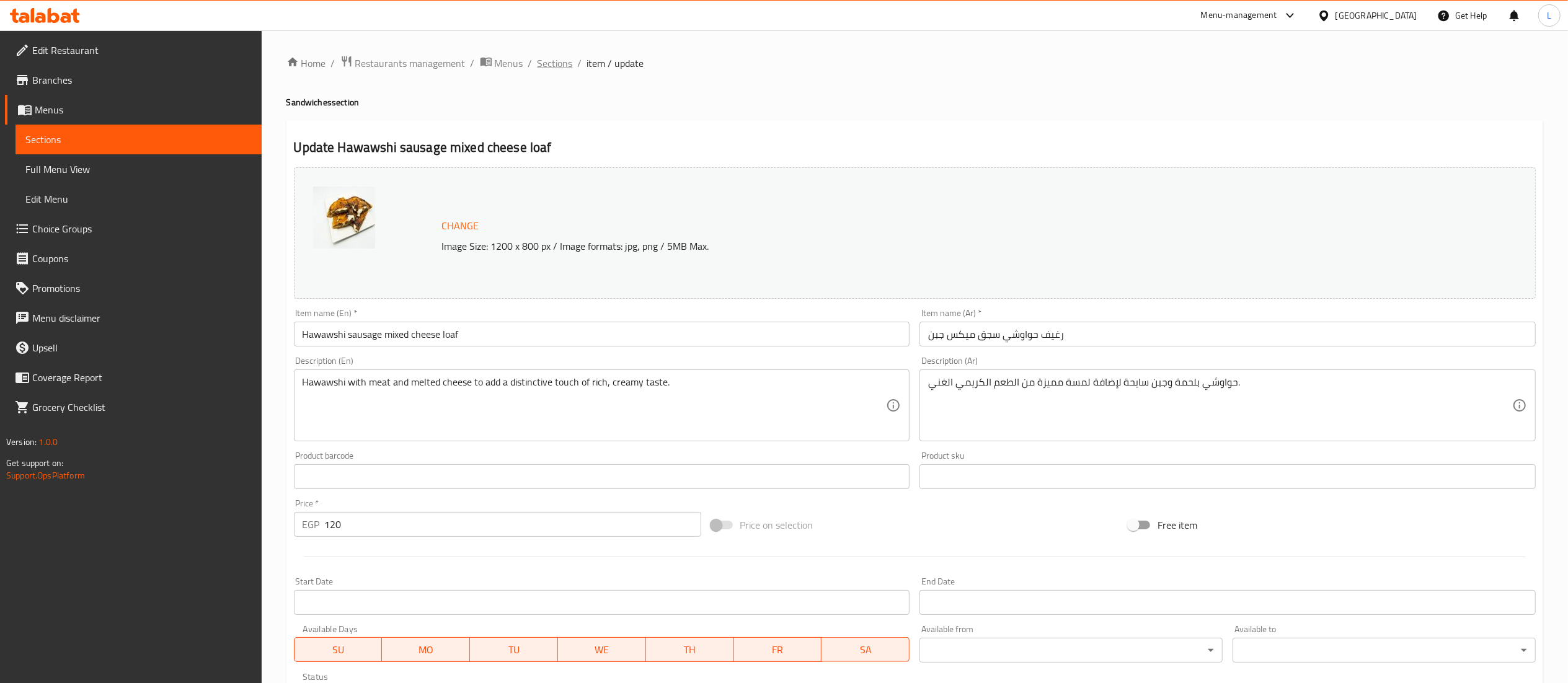
click at [555, 66] on span "Sections" at bounding box center [555, 63] width 35 height 15
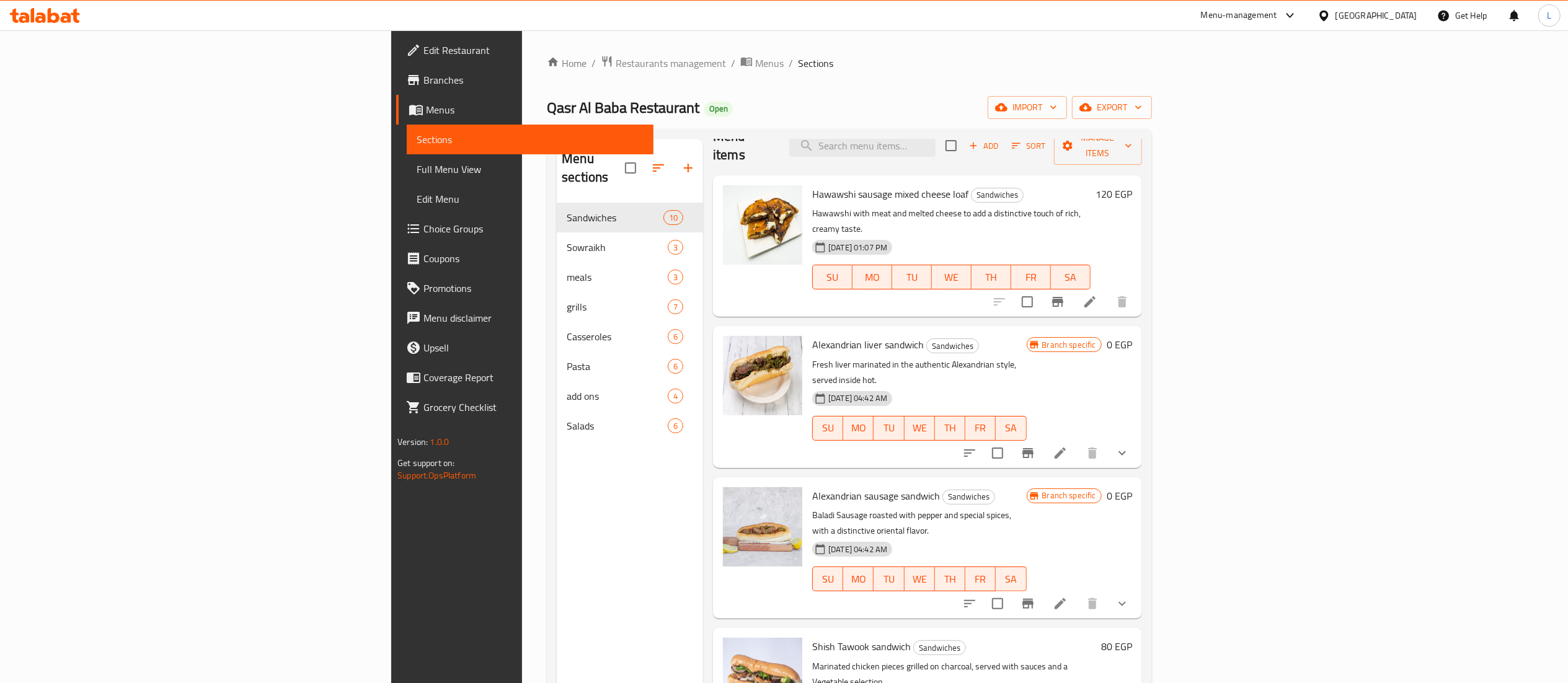
scroll to position [21, 0]
click at [1035, 447] on icon "Branch-specific-item" at bounding box center [1027, 455] width 15 height 15
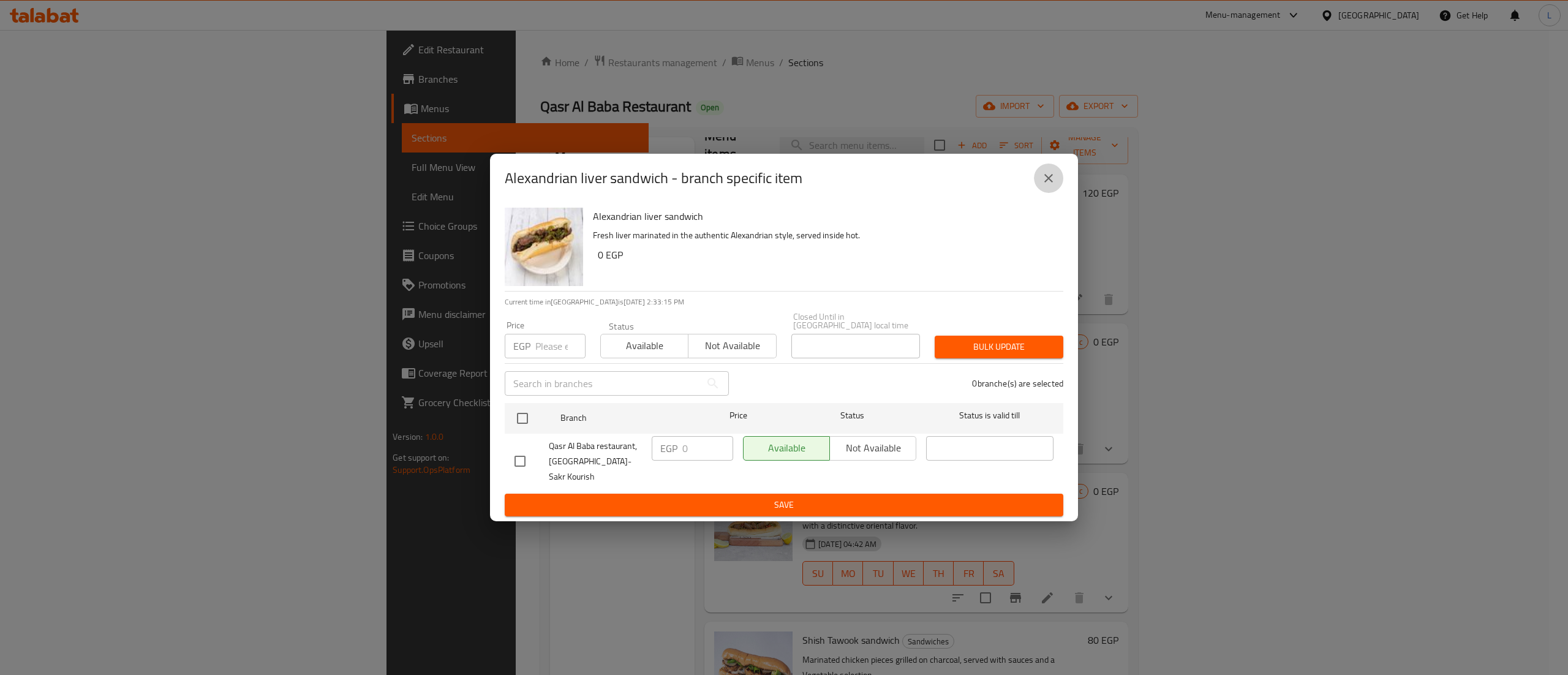
click at [1052, 186] on icon "close" at bounding box center [1048, 178] width 15 height 15
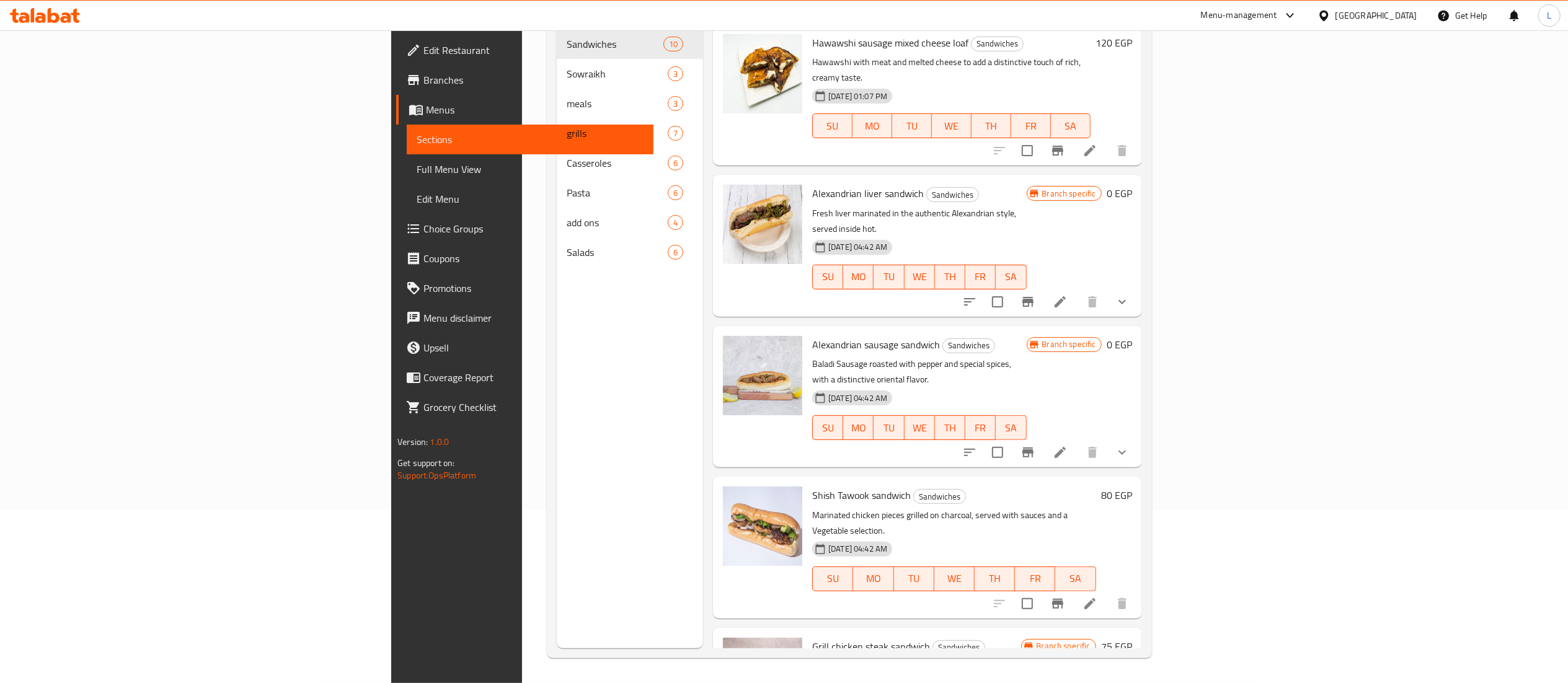
scroll to position [0, 0]
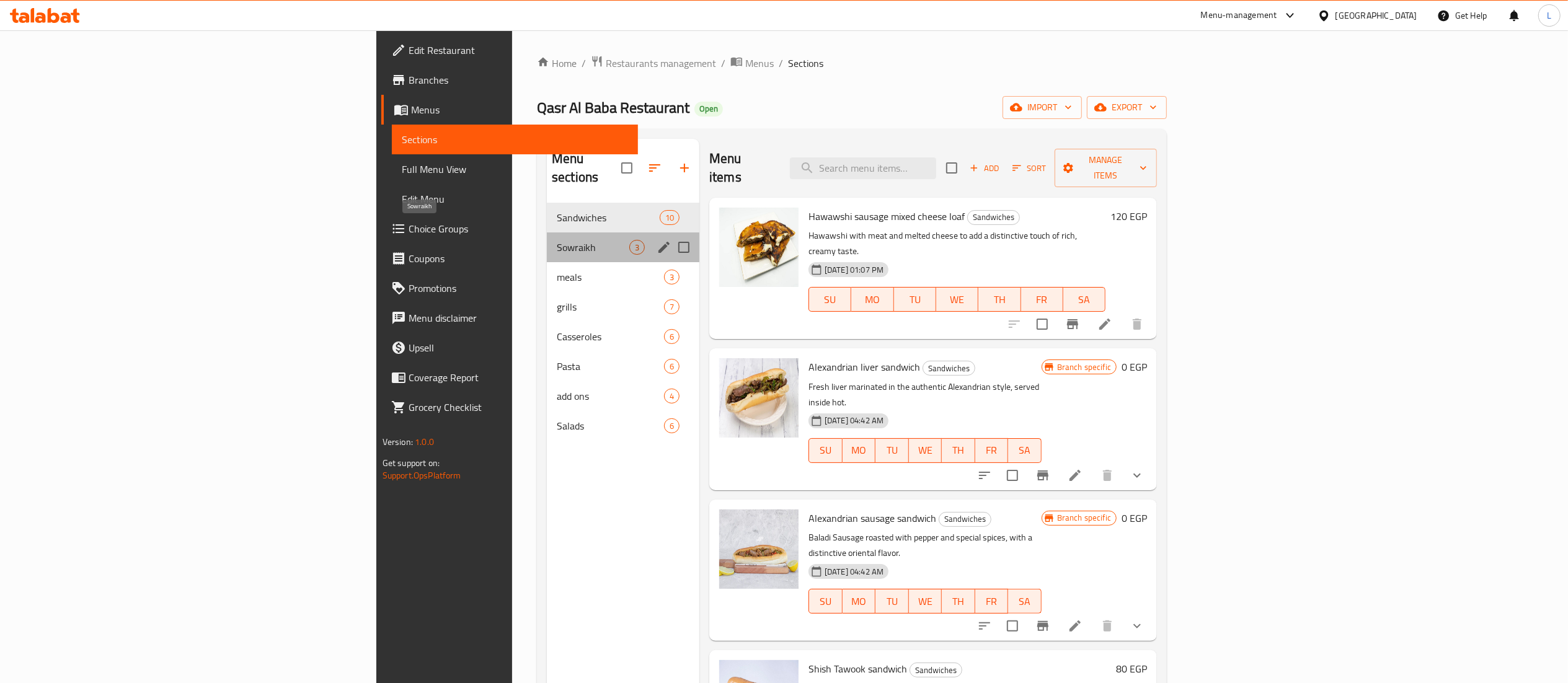
click at [557, 240] on span "Sowraikh" at bounding box center [593, 247] width 73 height 15
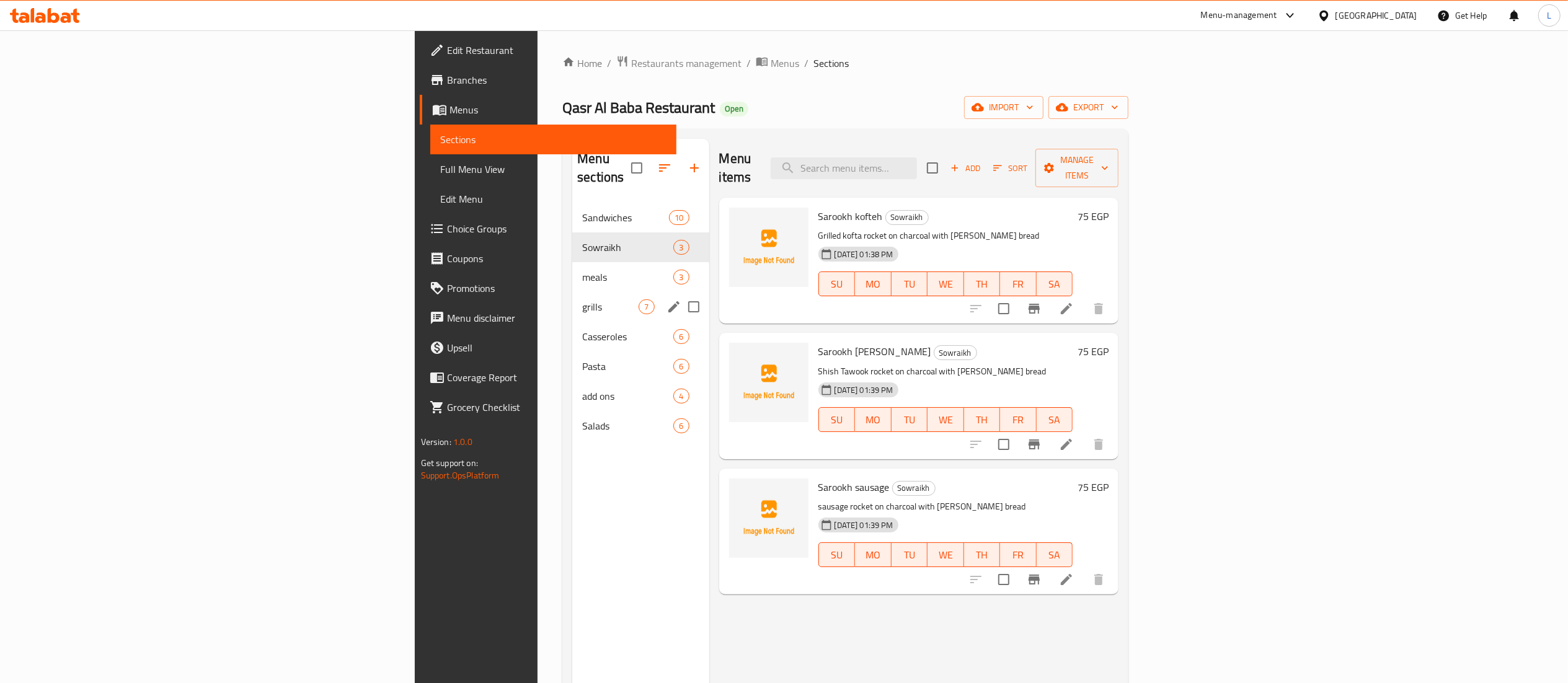
click at [572, 292] on div "grills 7" at bounding box center [640, 307] width 137 height 30
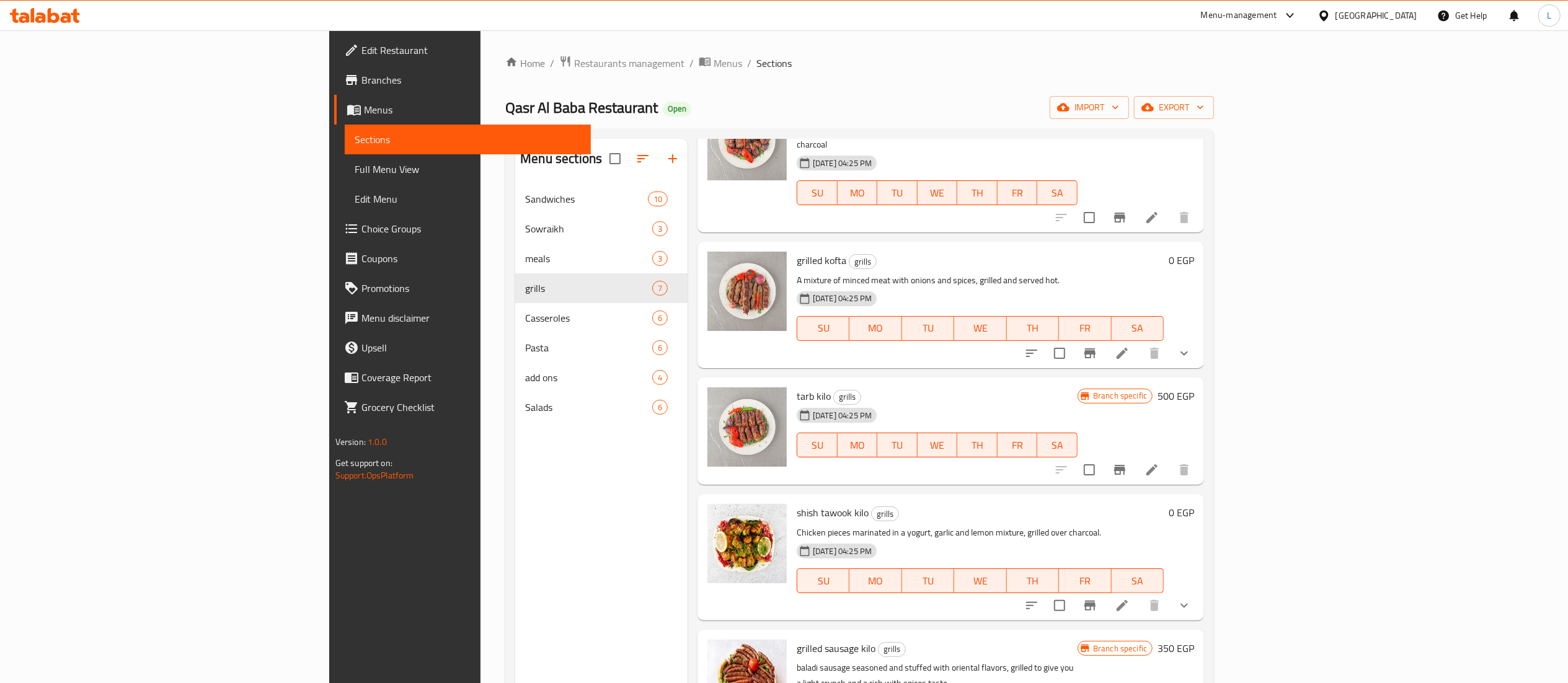
scroll to position [98, 0]
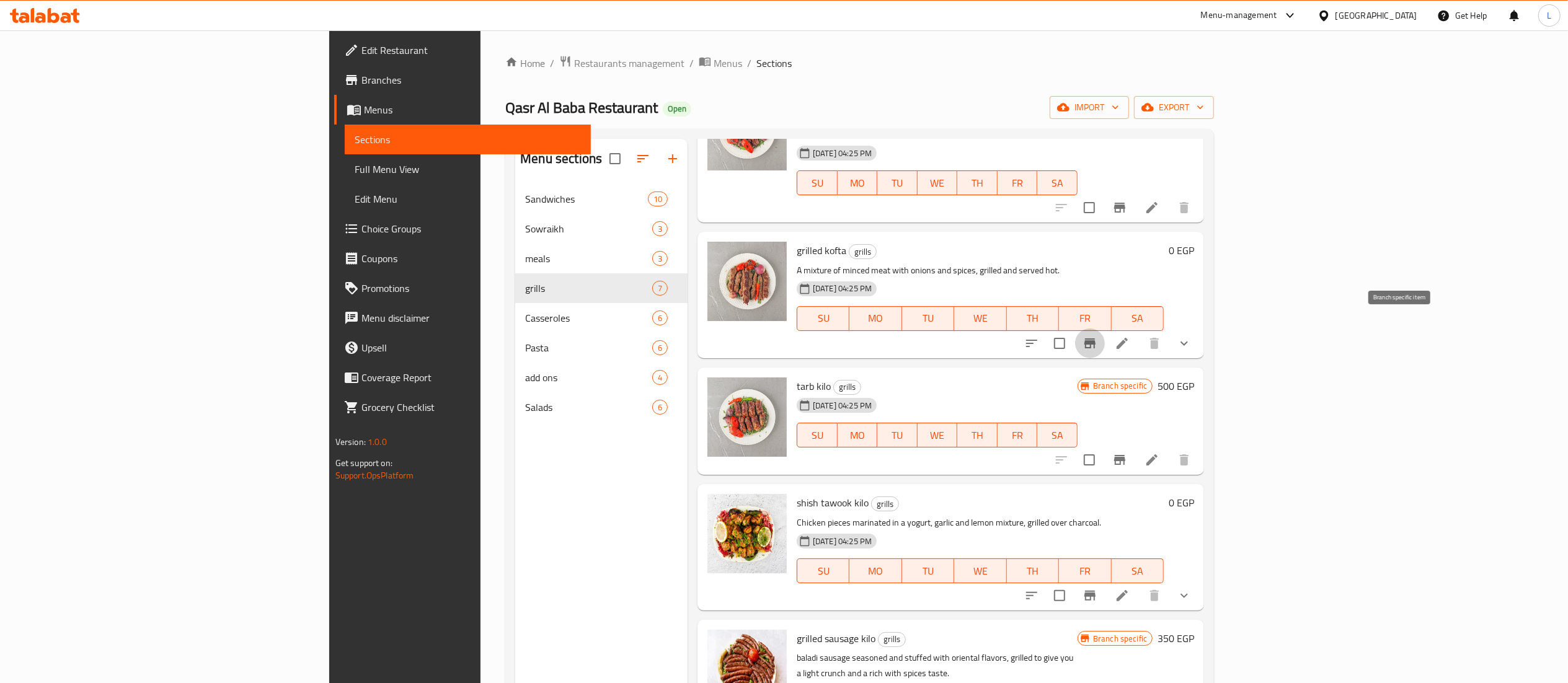
click at [1095, 339] on icon "Branch-specific-item" at bounding box center [1090, 343] width 11 height 10
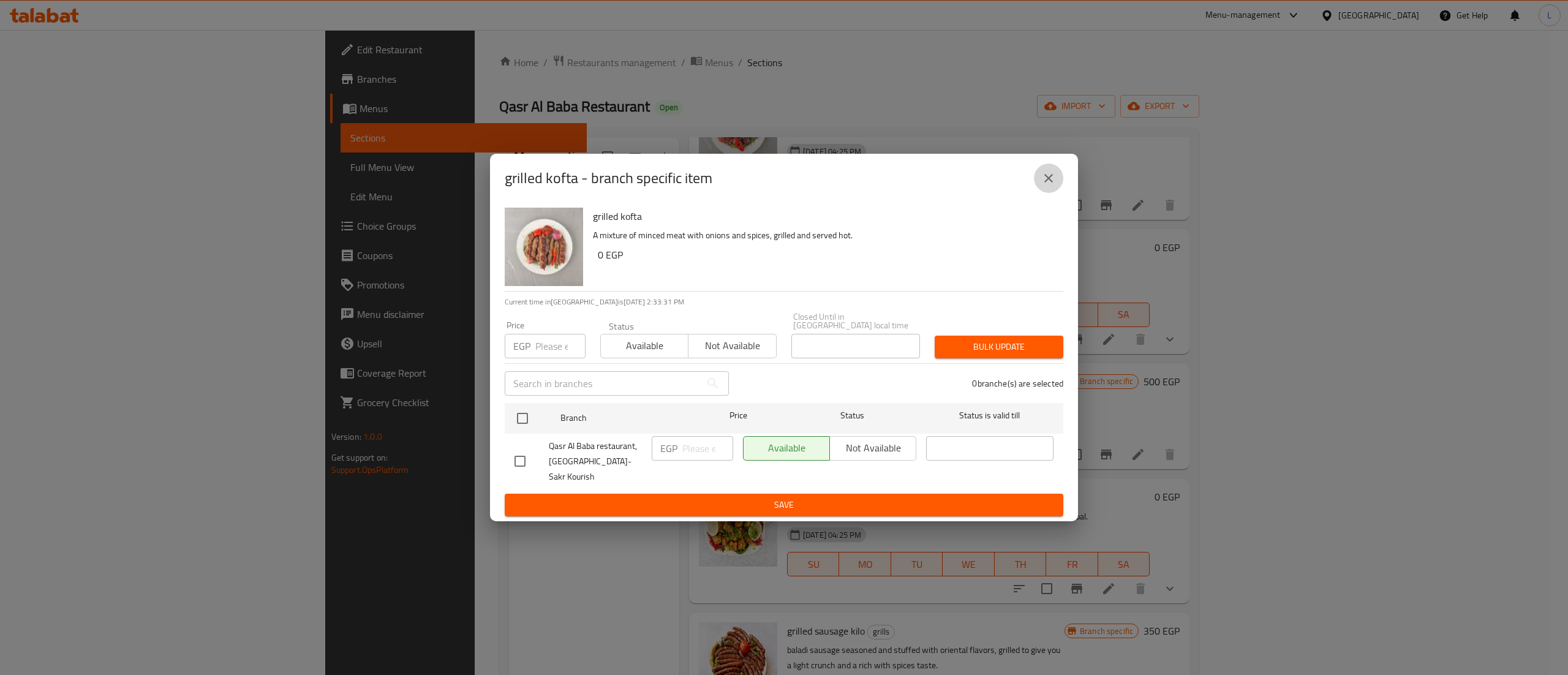
click at [1052, 186] on icon "close" at bounding box center [1048, 178] width 15 height 15
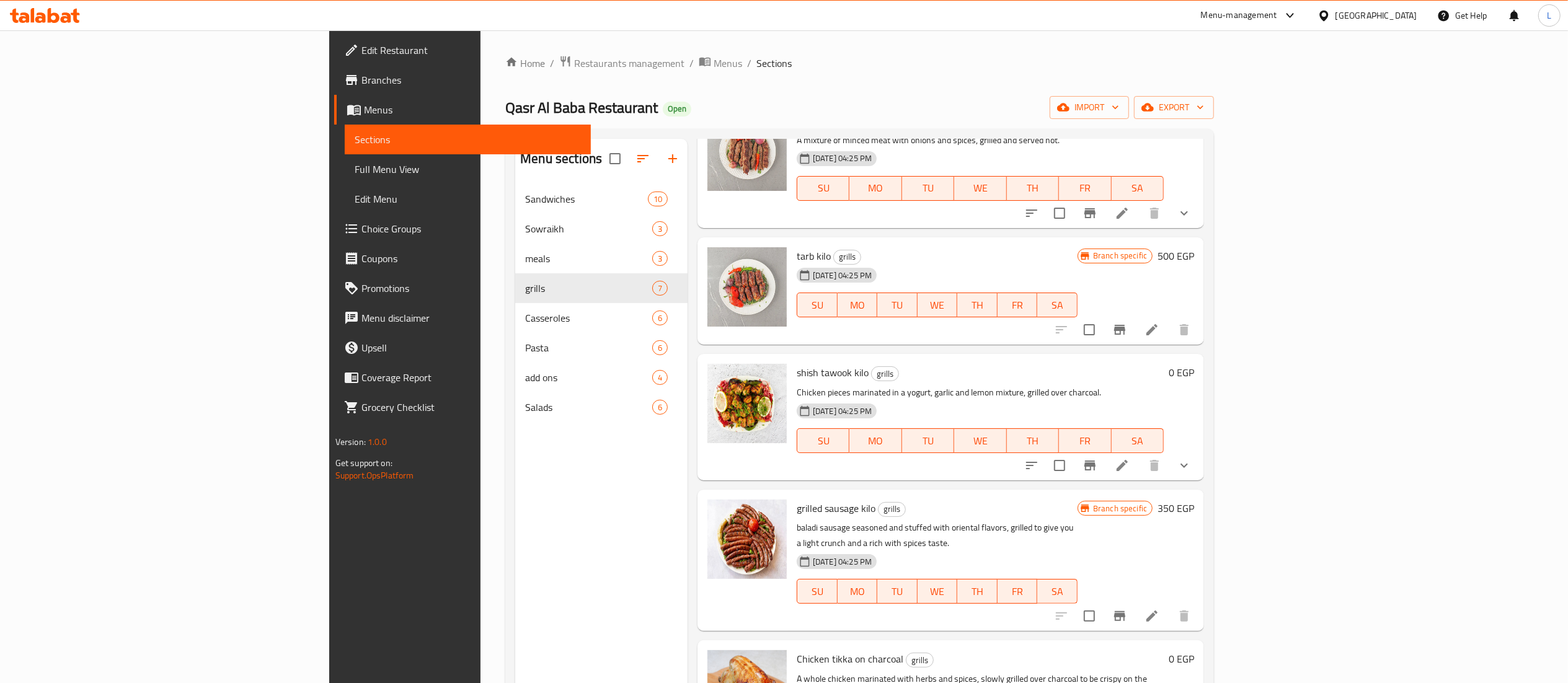
scroll to position [276, 0]
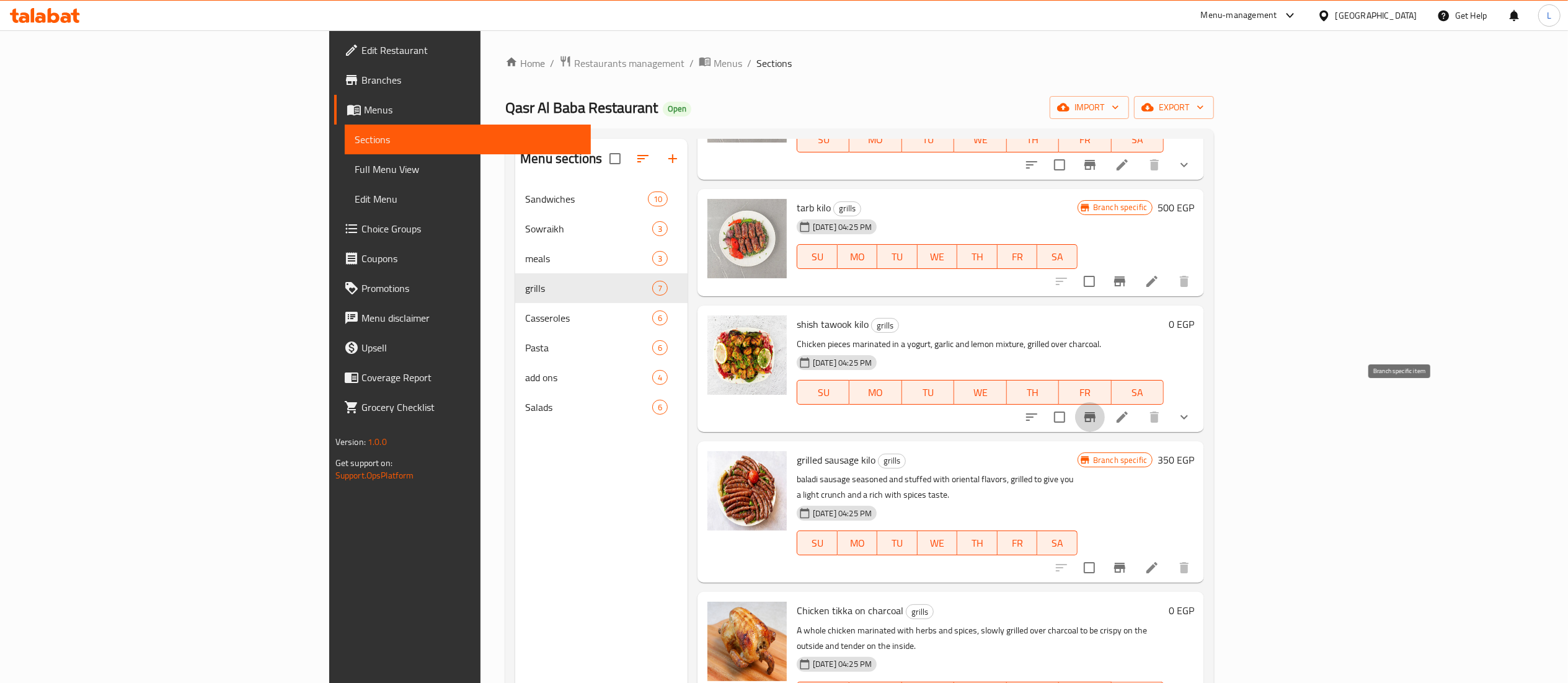
click at [1095, 412] on icon "Branch-specific-item" at bounding box center [1090, 417] width 11 height 10
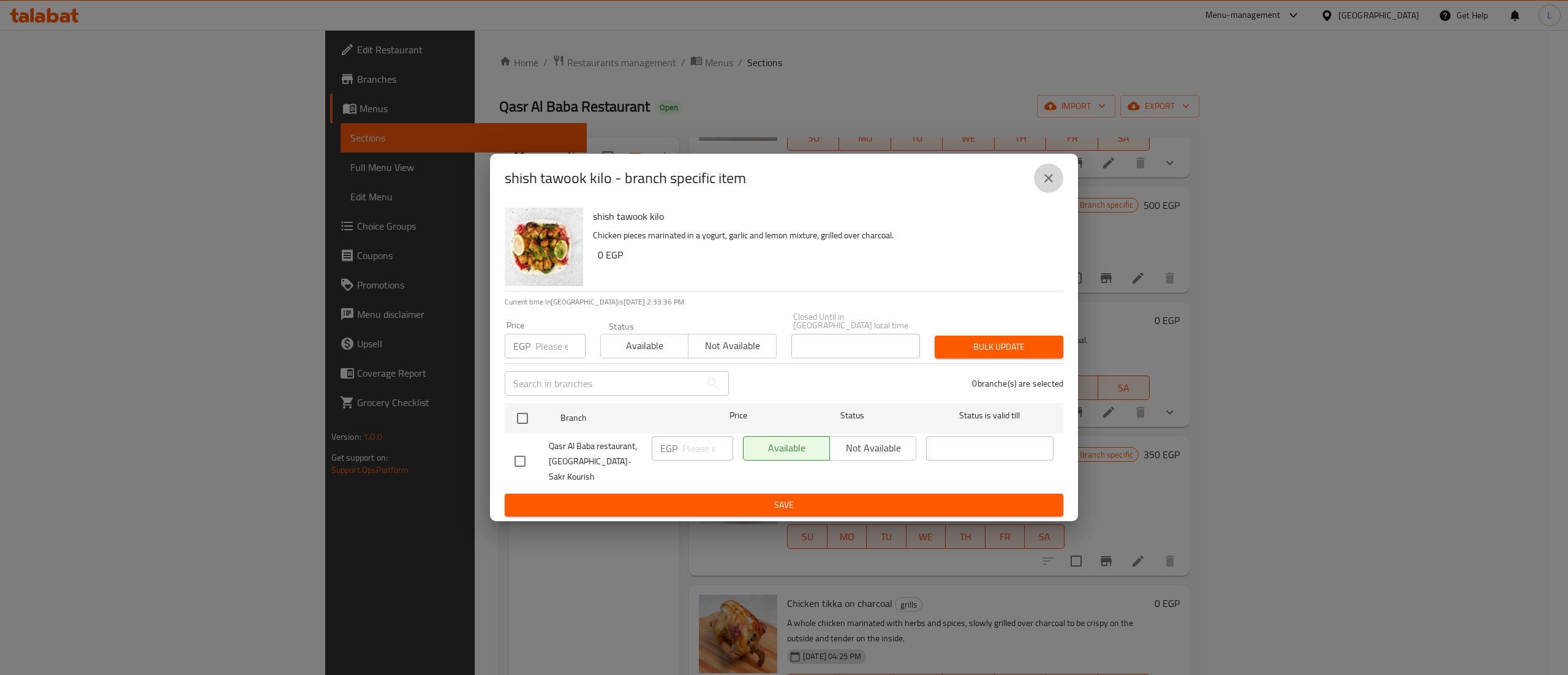
click at [1049, 186] on icon "close" at bounding box center [1048, 178] width 15 height 15
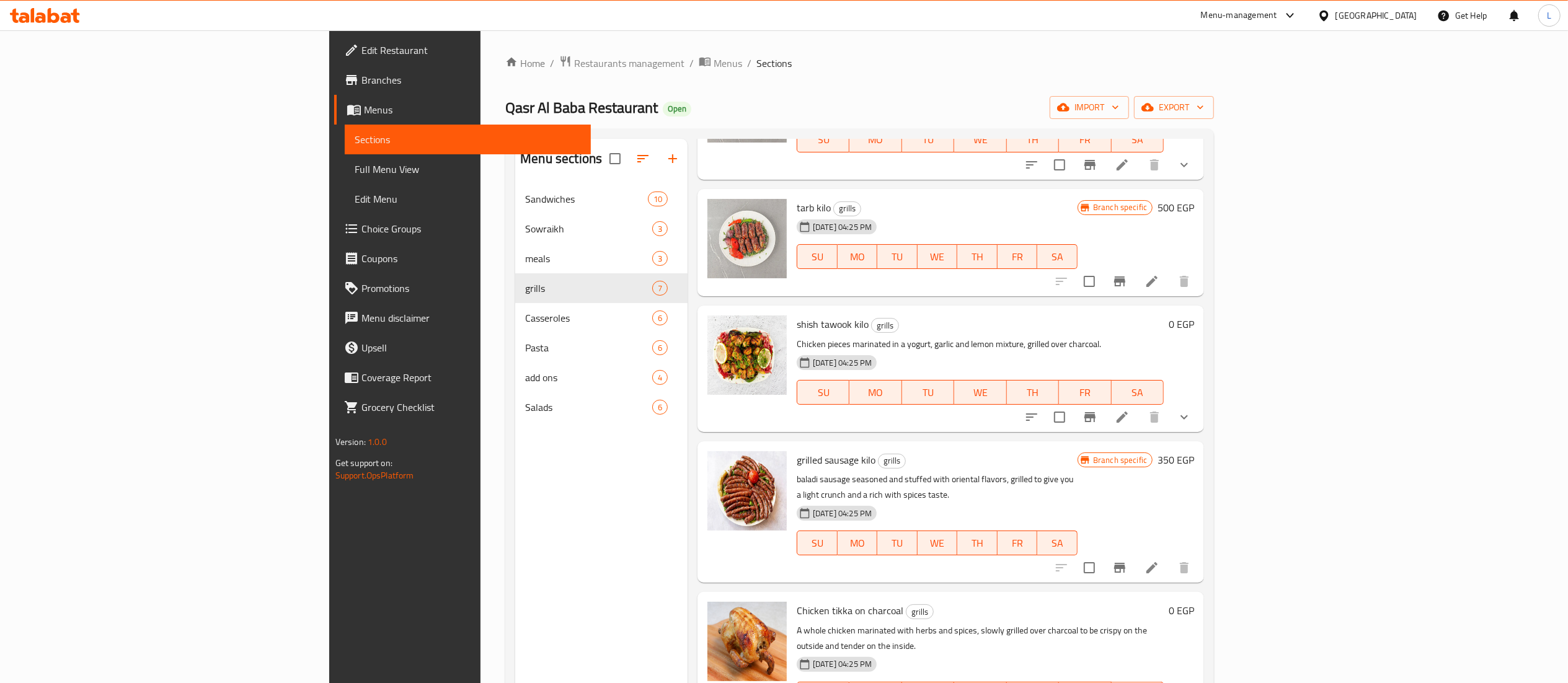
scroll to position [174, 0]
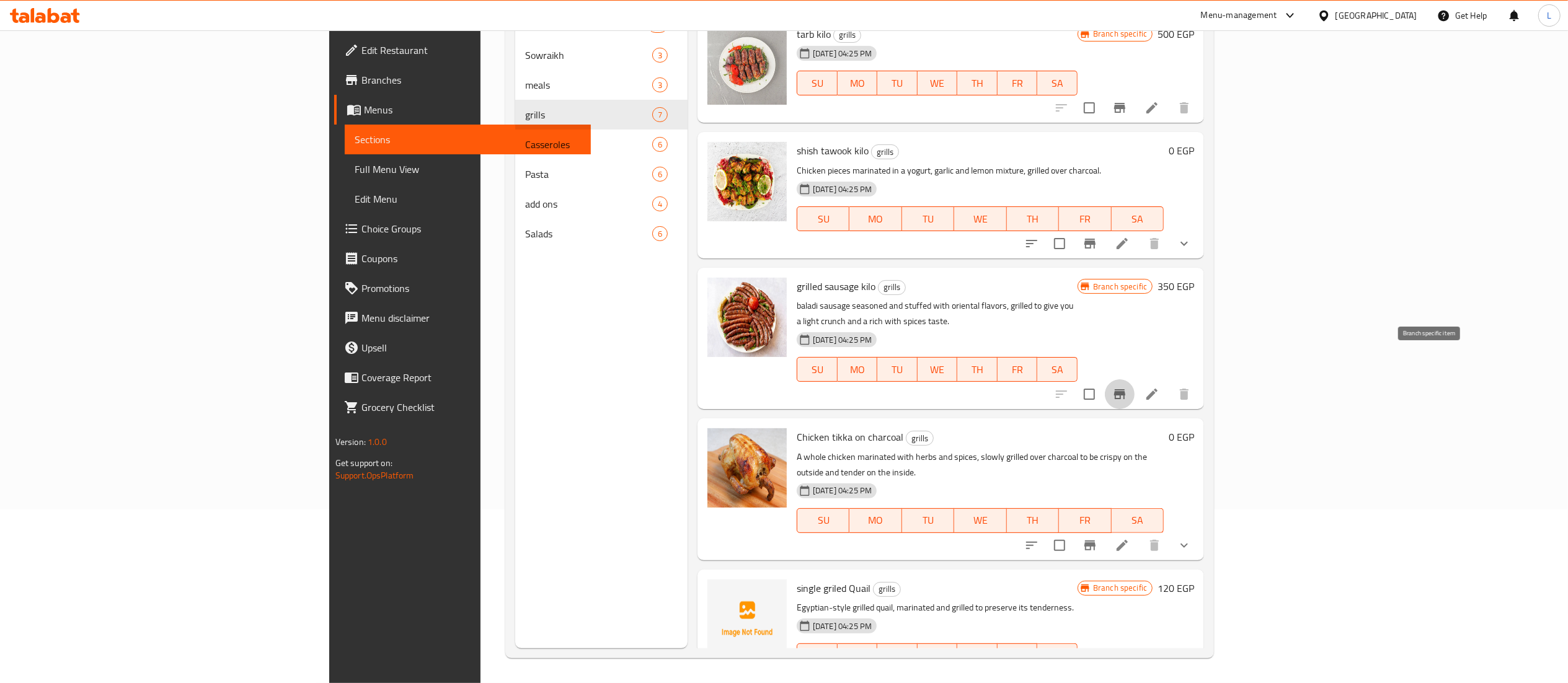
click at [1127, 387] on icon "Branch-specific-item" at bounding box center [1119, 394] width 15 height 15
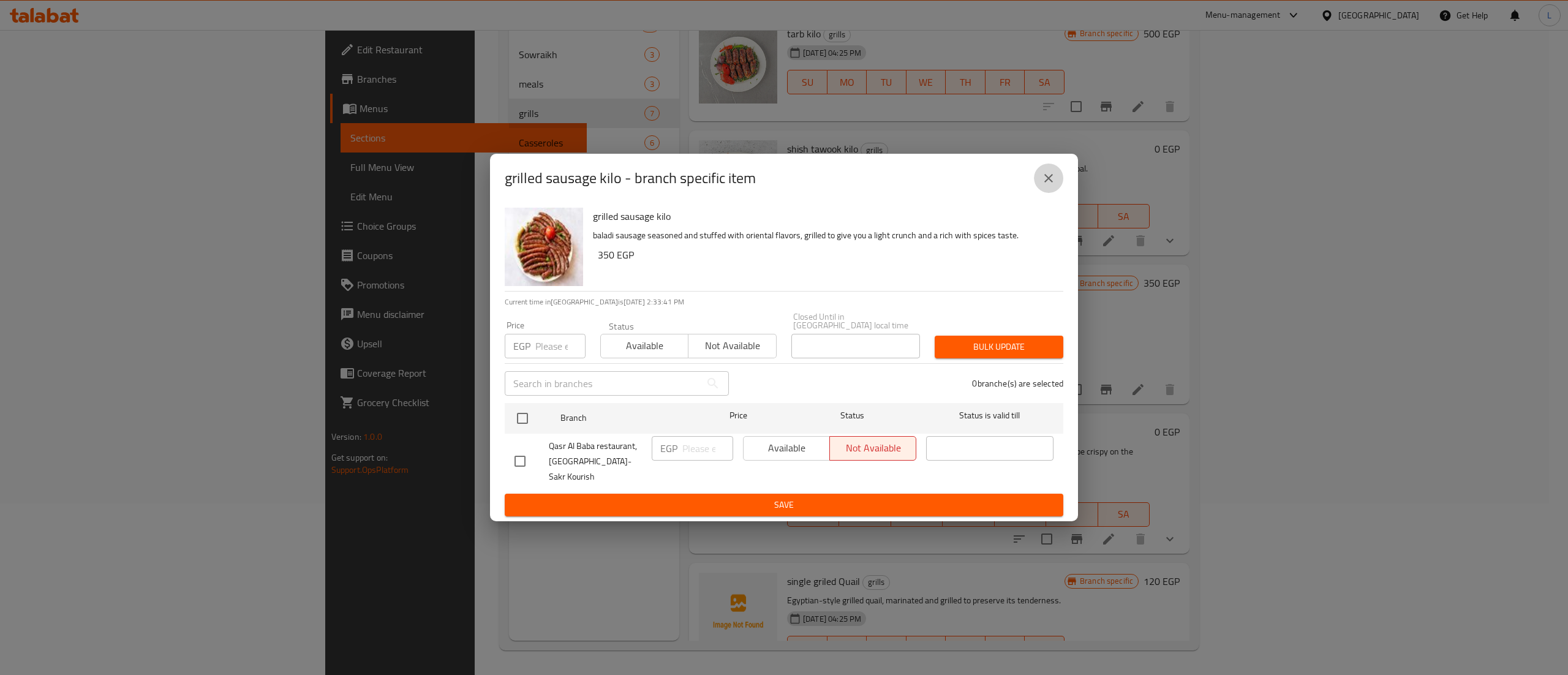
click at [1049, 182] on icon "close" at bounding box center [1048, 178] width 9 height 9
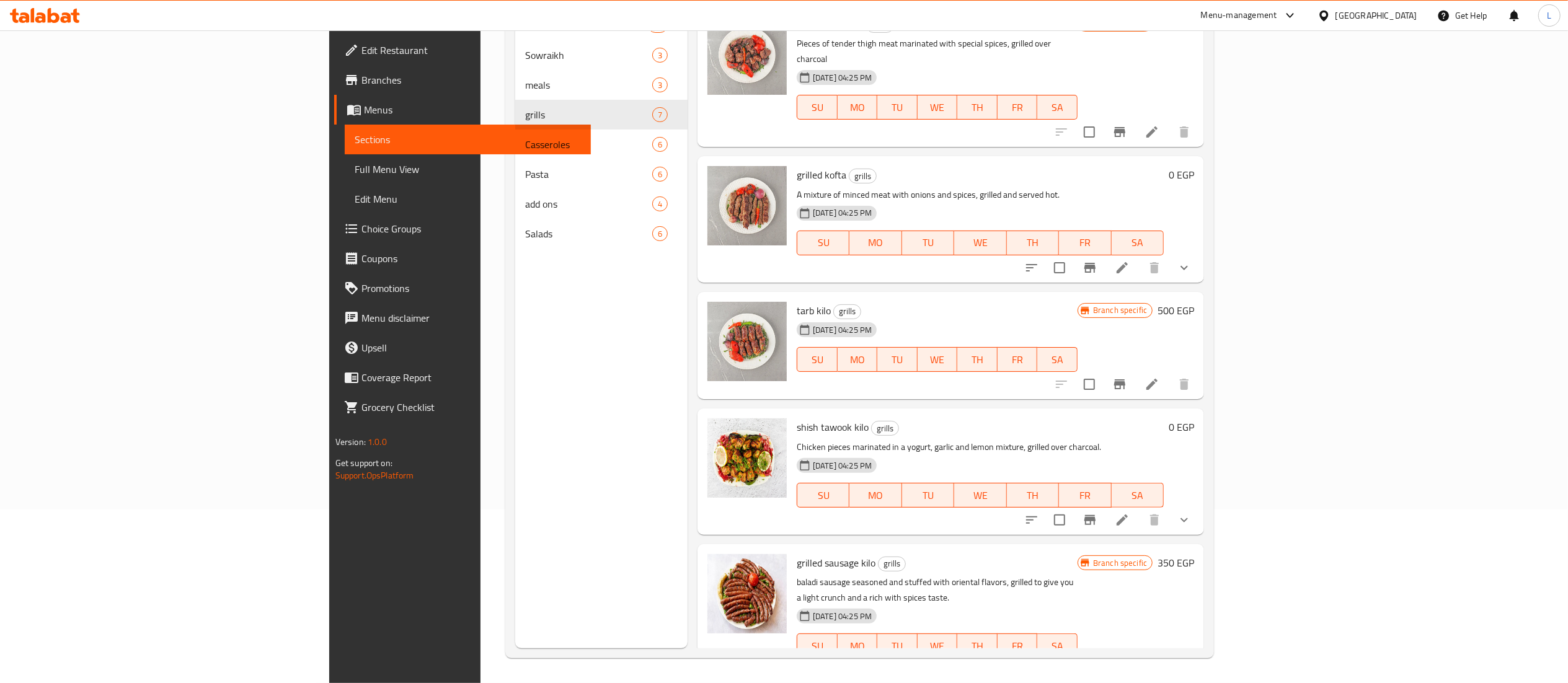
scroll to position [0, 0]
